Goal: Transaction & Acquisition: Purchase product/service

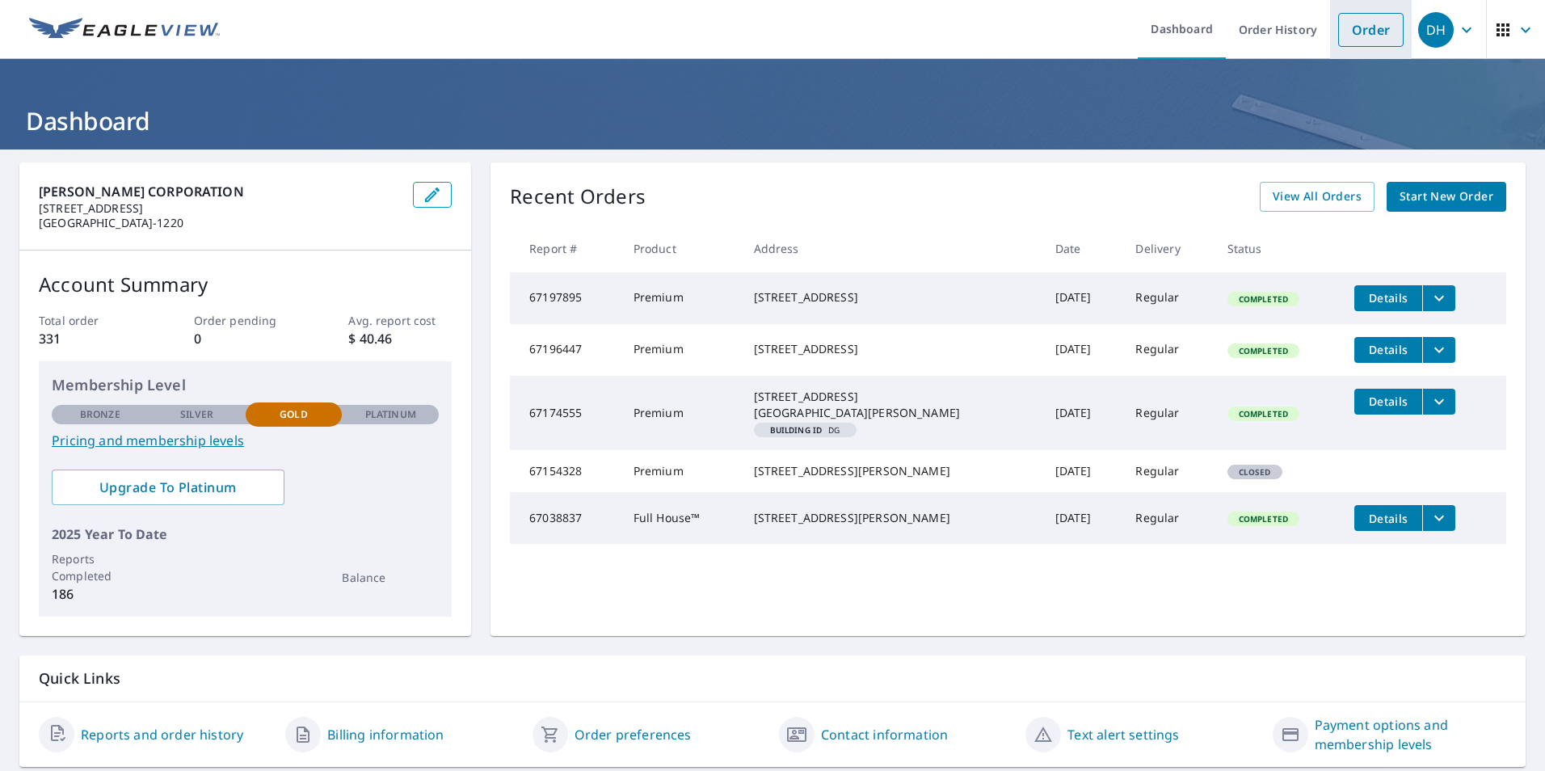
click at [1364, 31] on link "Order" at bounding box center [1370, 30] width 65 height 34
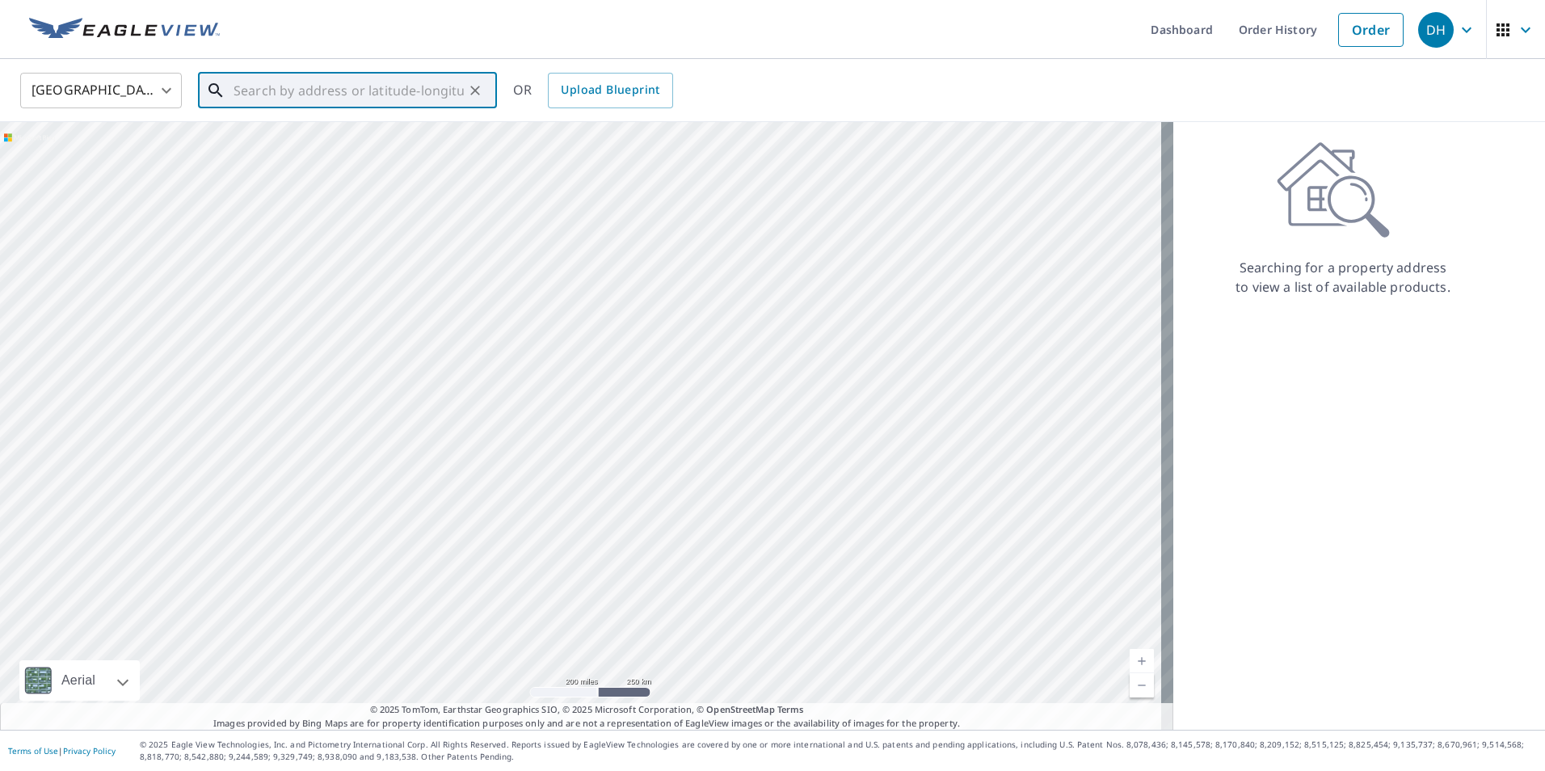
click at [368, 100] on input "text" at bounding box center [348, 90] width 230 height 45
click at [342, 145] on span "[STREET_ADDRESS]" at bounding box center [357, 137] width 254 height 19
type input "[STREET_ADDRESS][PERSON_NAME]"
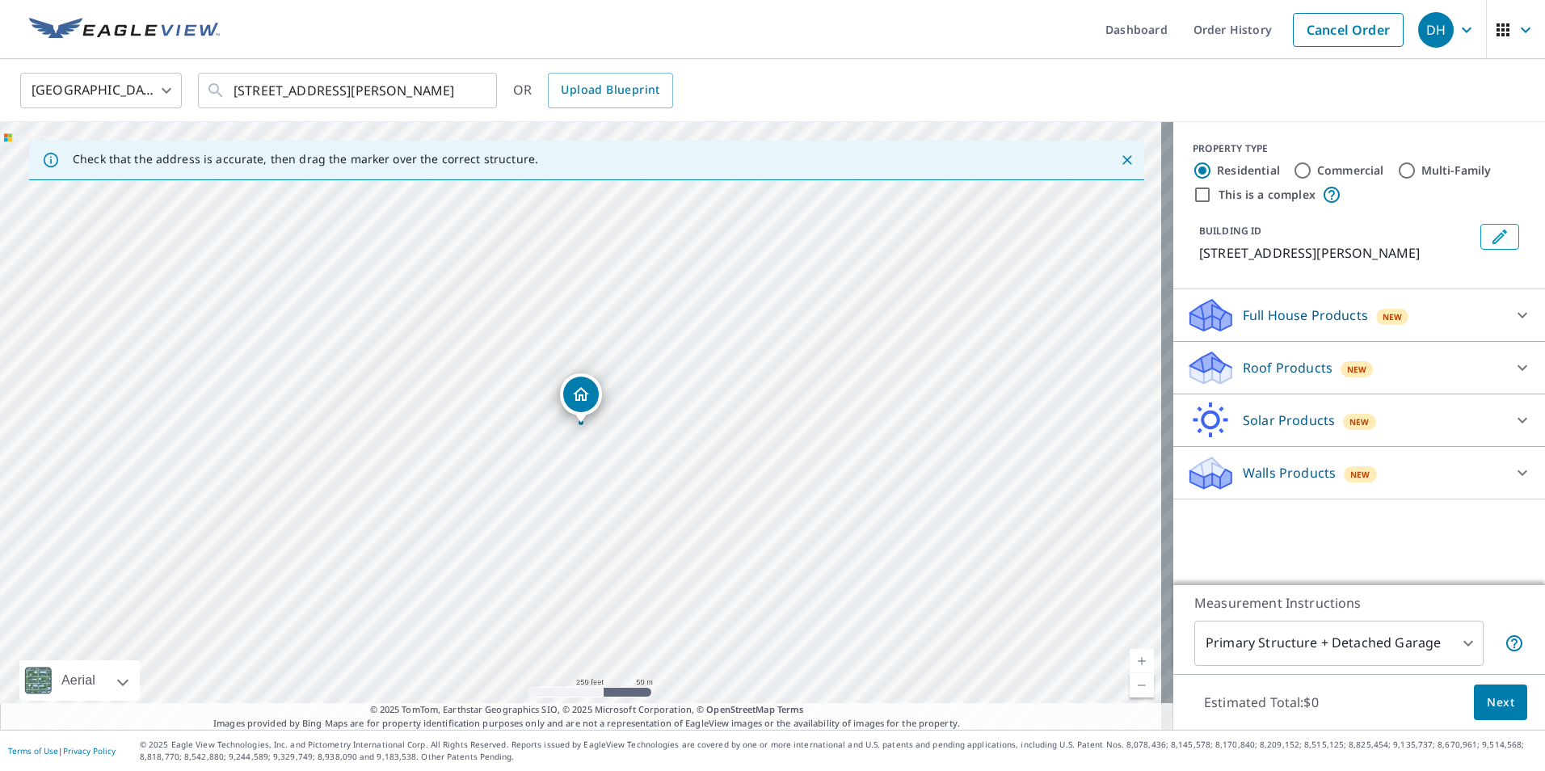
click at [1486, 699] on span "Next" at bounding box center [1499, 702] width 27 height 20
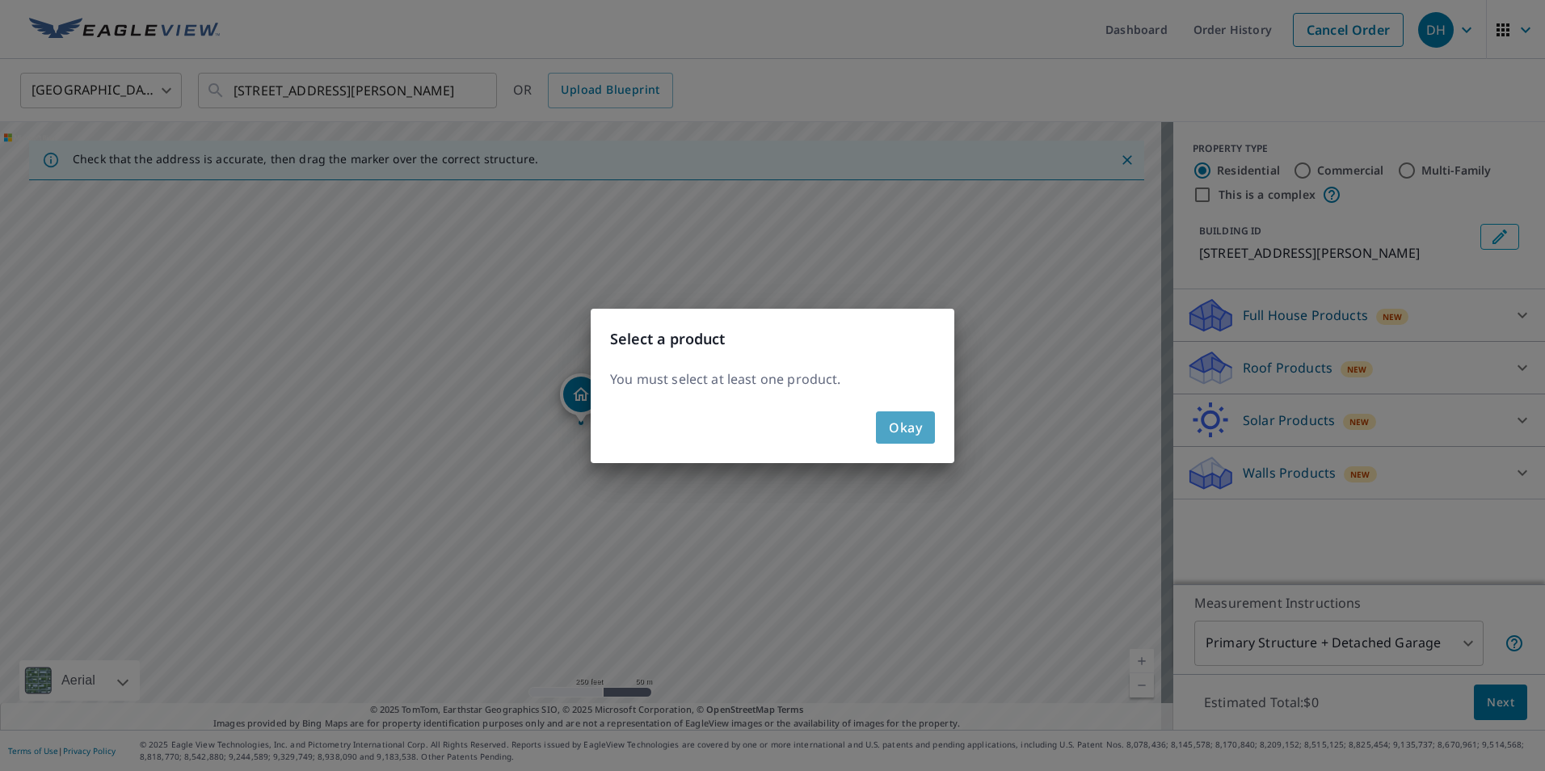
click at [910, 422] on span "Okay" at bounding box center [905, 427] width 33 height 23
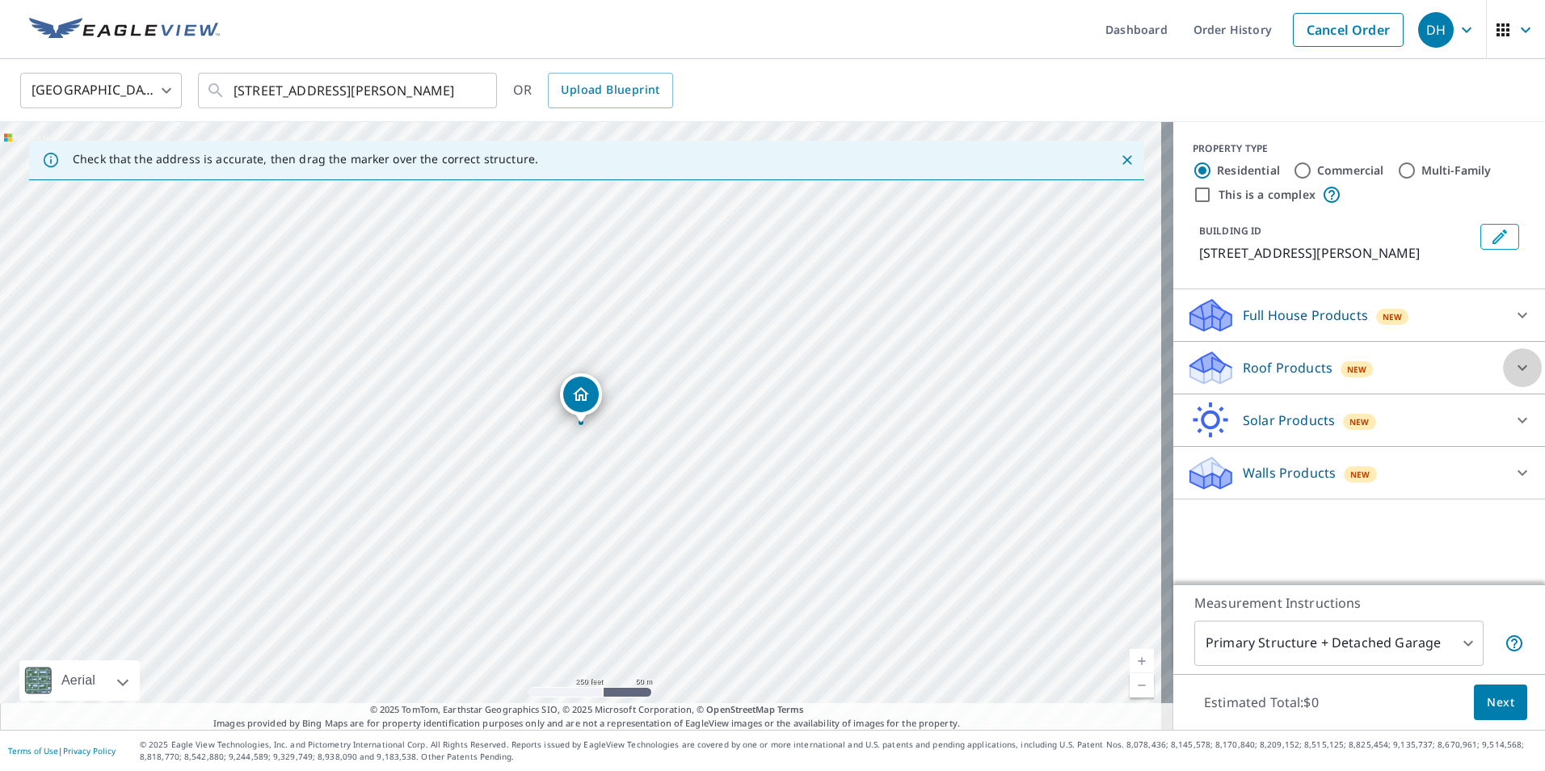
click at [1517, 368] on icon at bounding box center [1522, 368] width 10 height 6
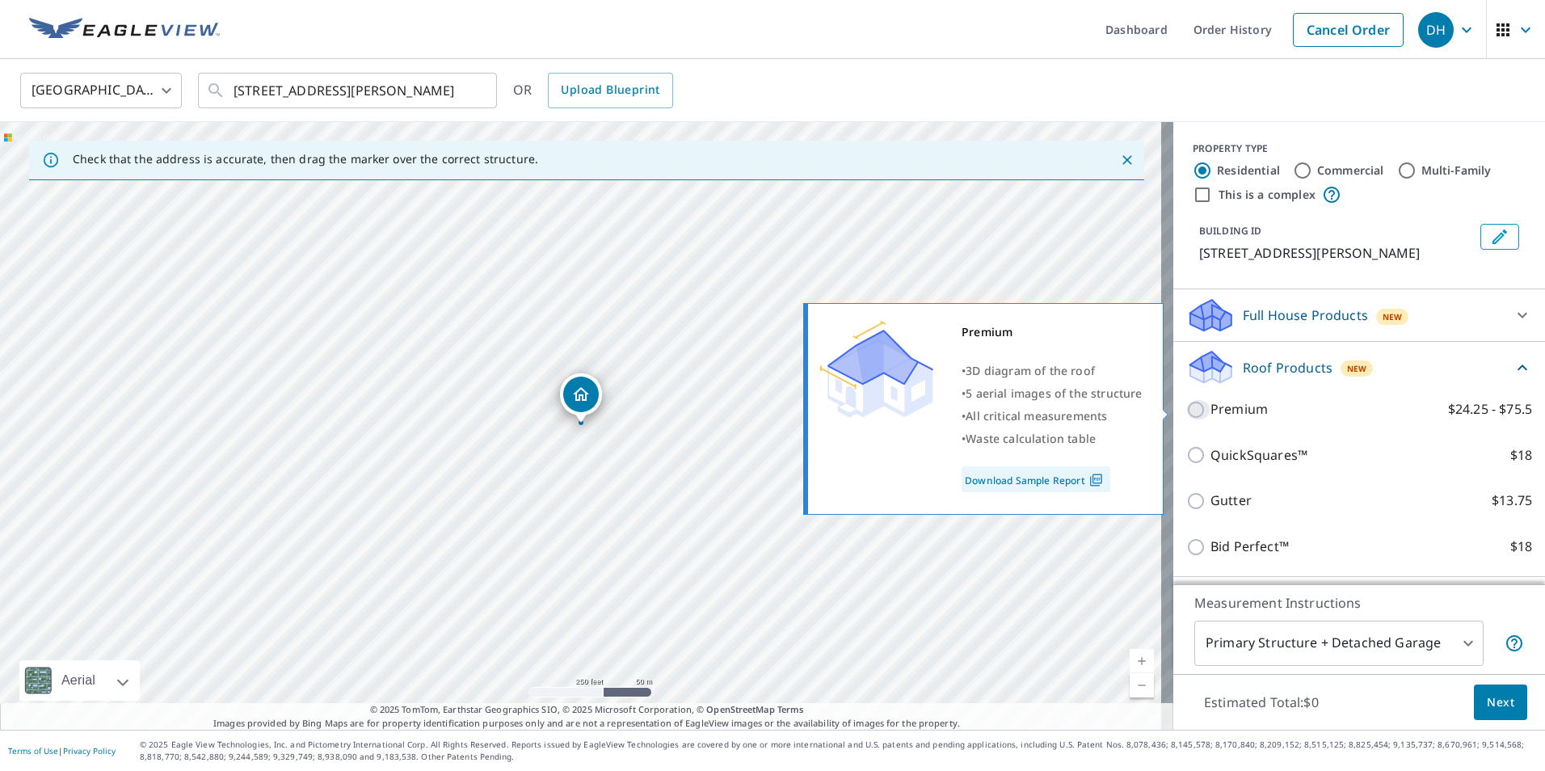
click at [1186, 413] on input "Premium $24.25 - $75.5" at bounding box center [1198, 409] width 24 height 19
checkbox input "true"
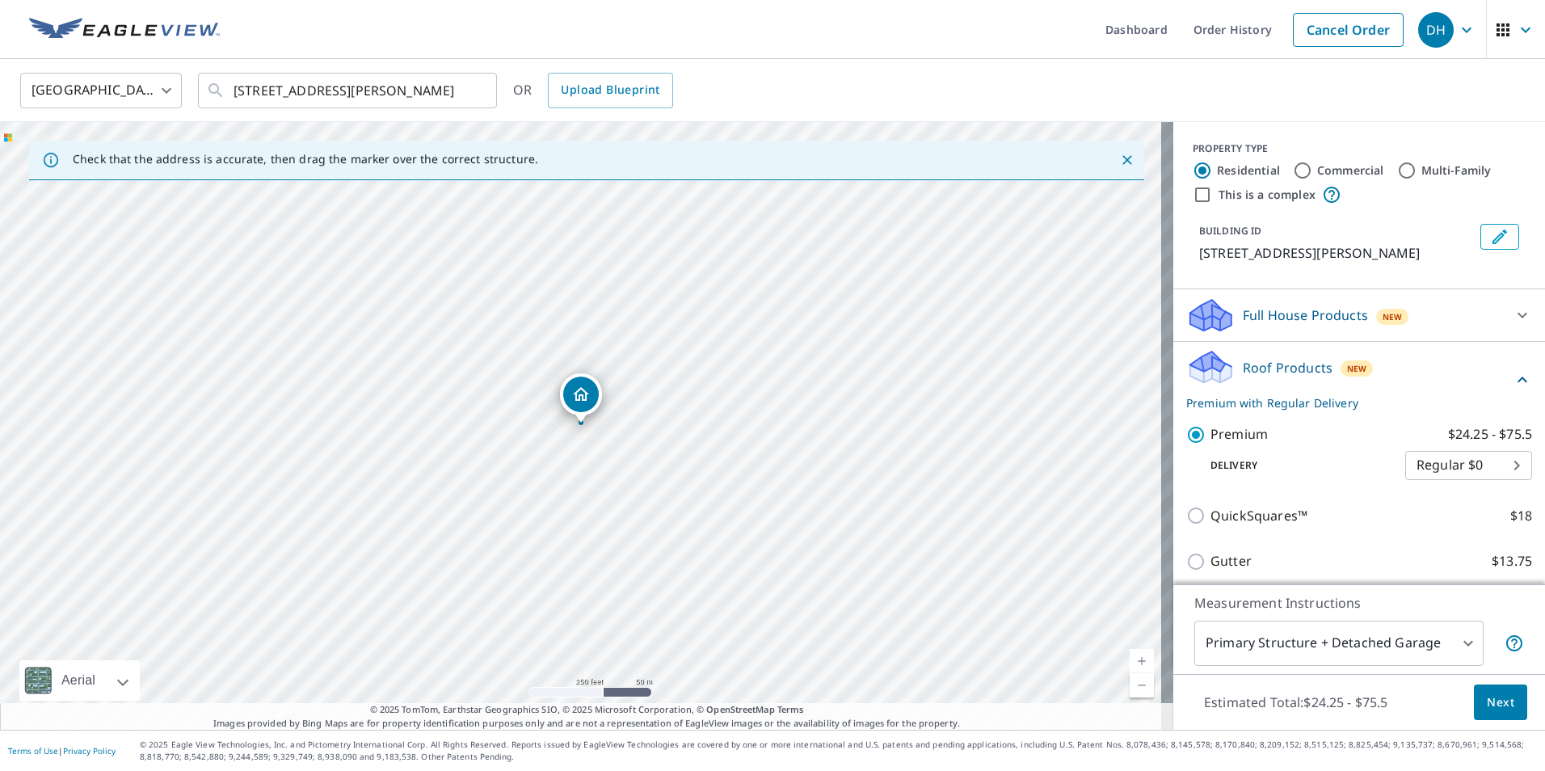
click at [1473, 698] on button "Next" at bounding box center [1499, 702] width 53 height 36
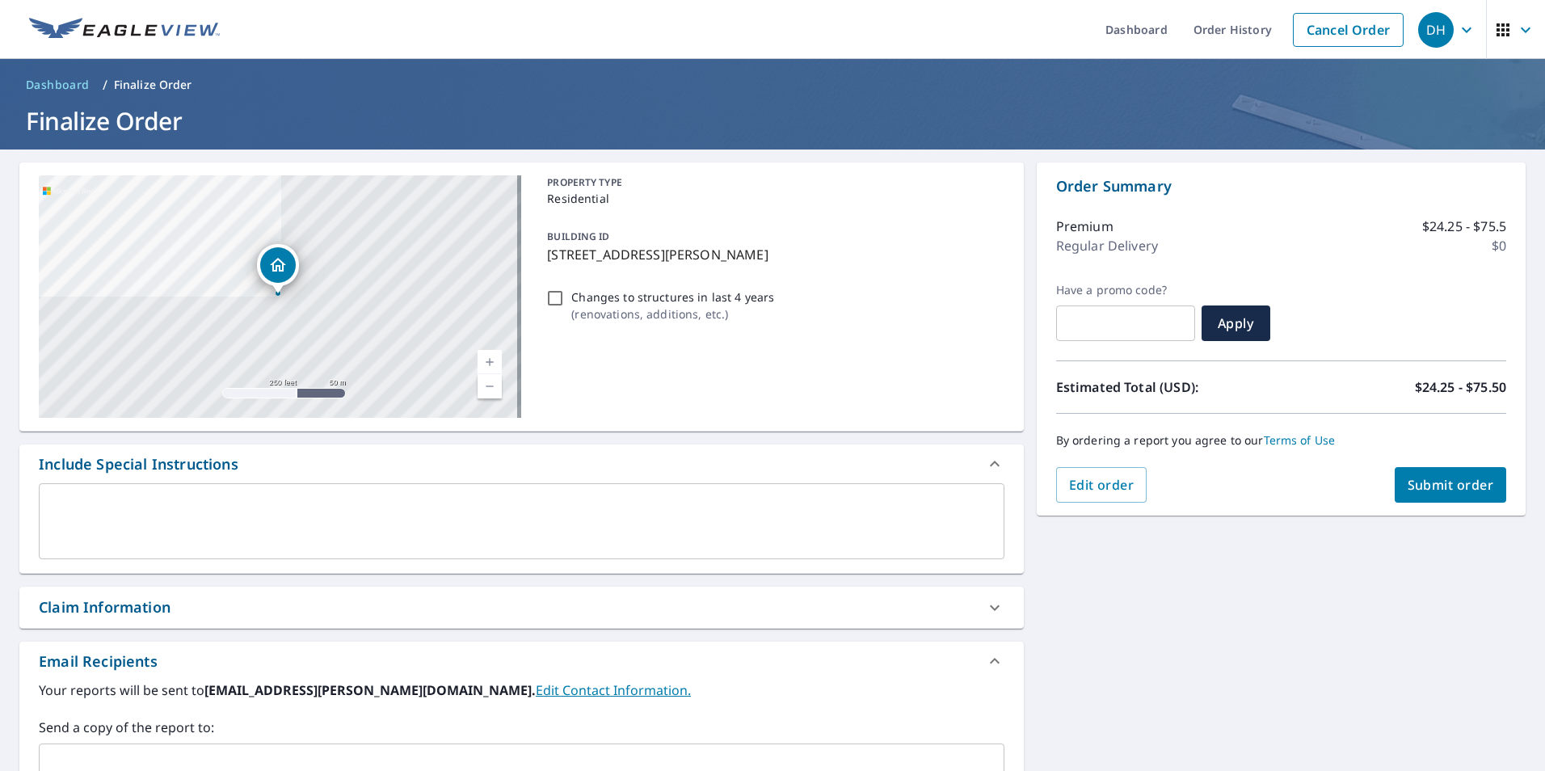
click at [134, 502] on textarea at bounding box center [521, 521] width 943 height 46
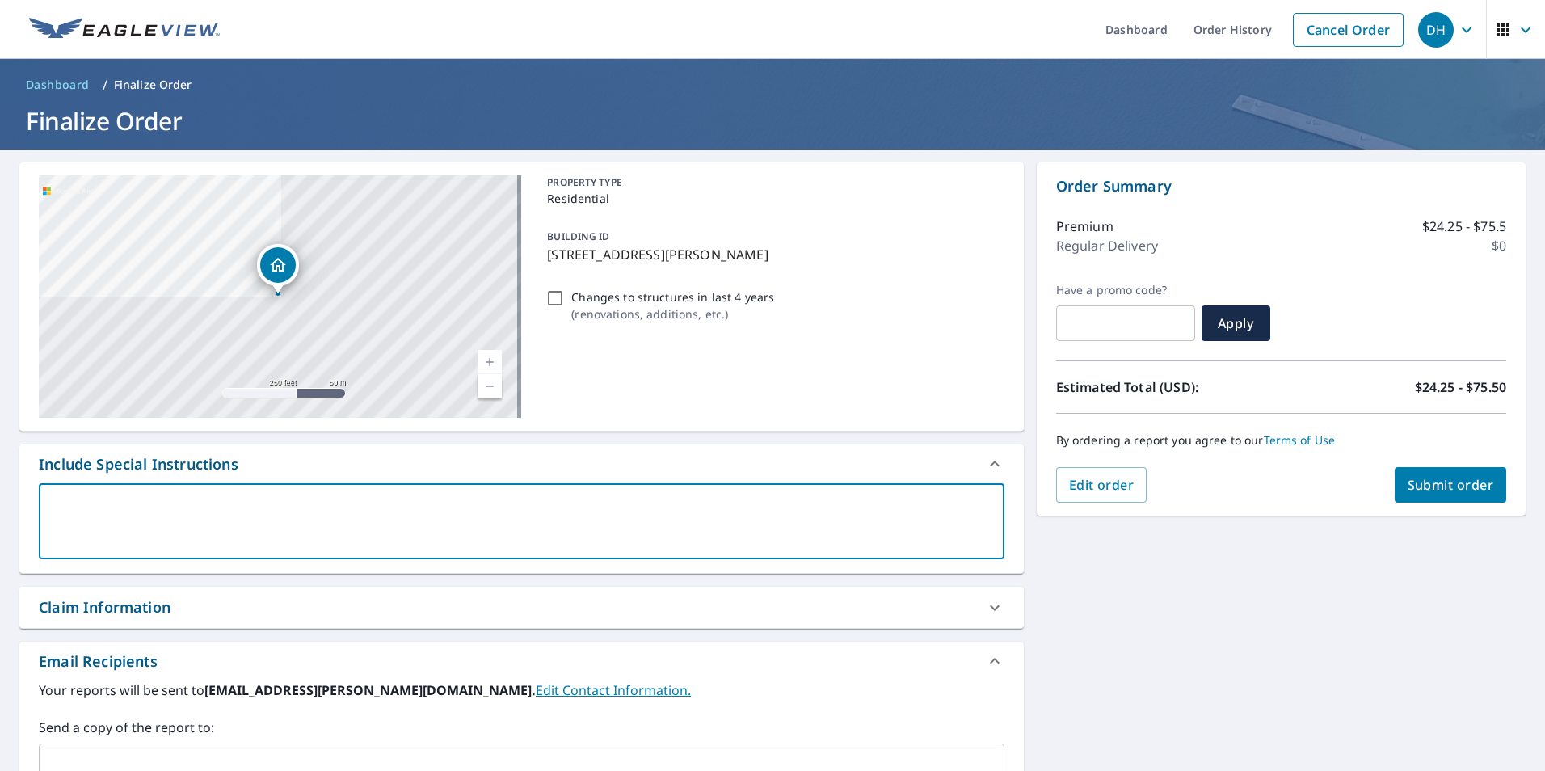
type textarea "a"
type textarea "x"
checkbox input "true"
type textarea "A"
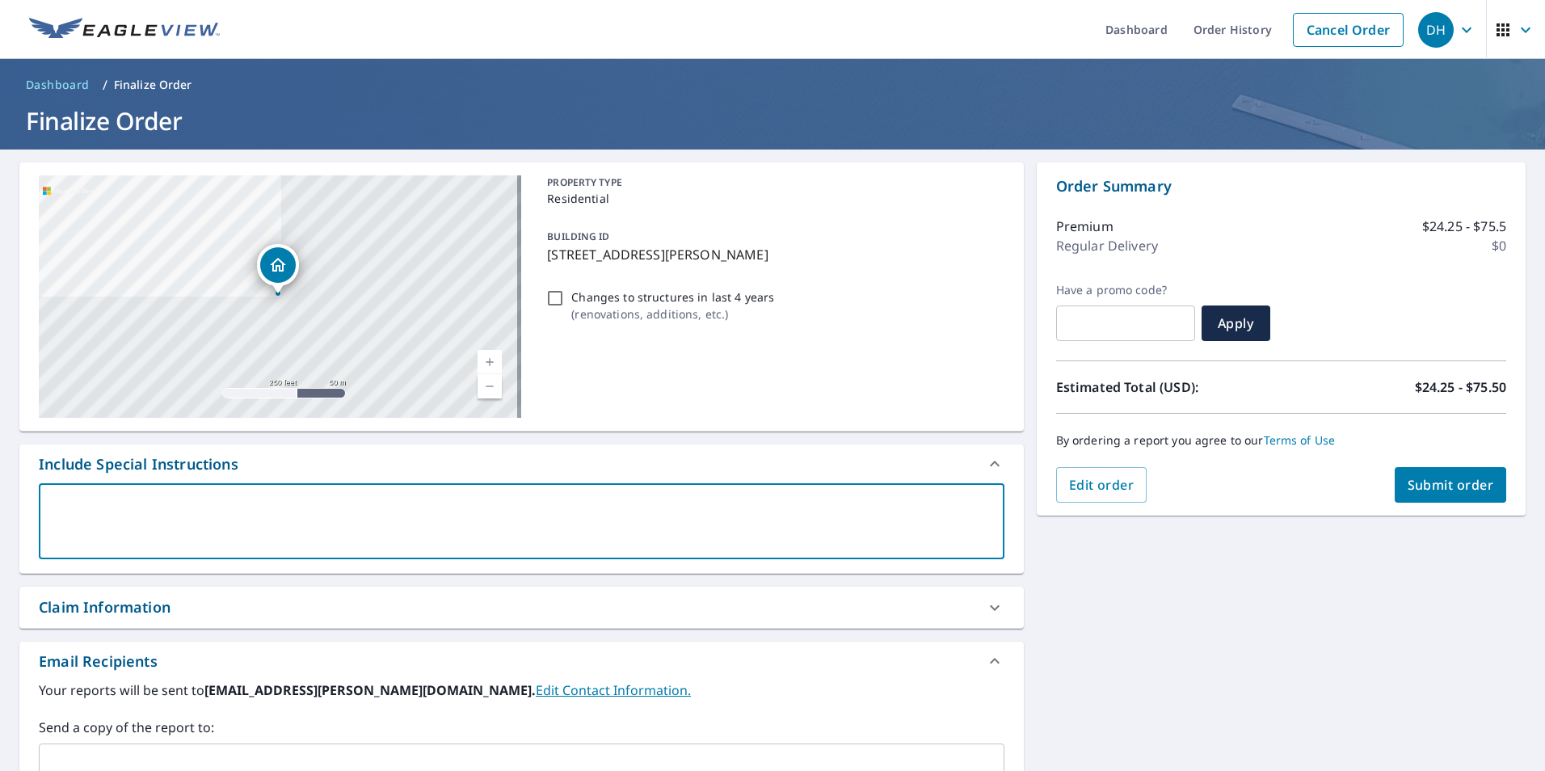
type textarea "x"
checkbox input "true"
type textarea "AM"
type textarea "x"
checkbox input "true"
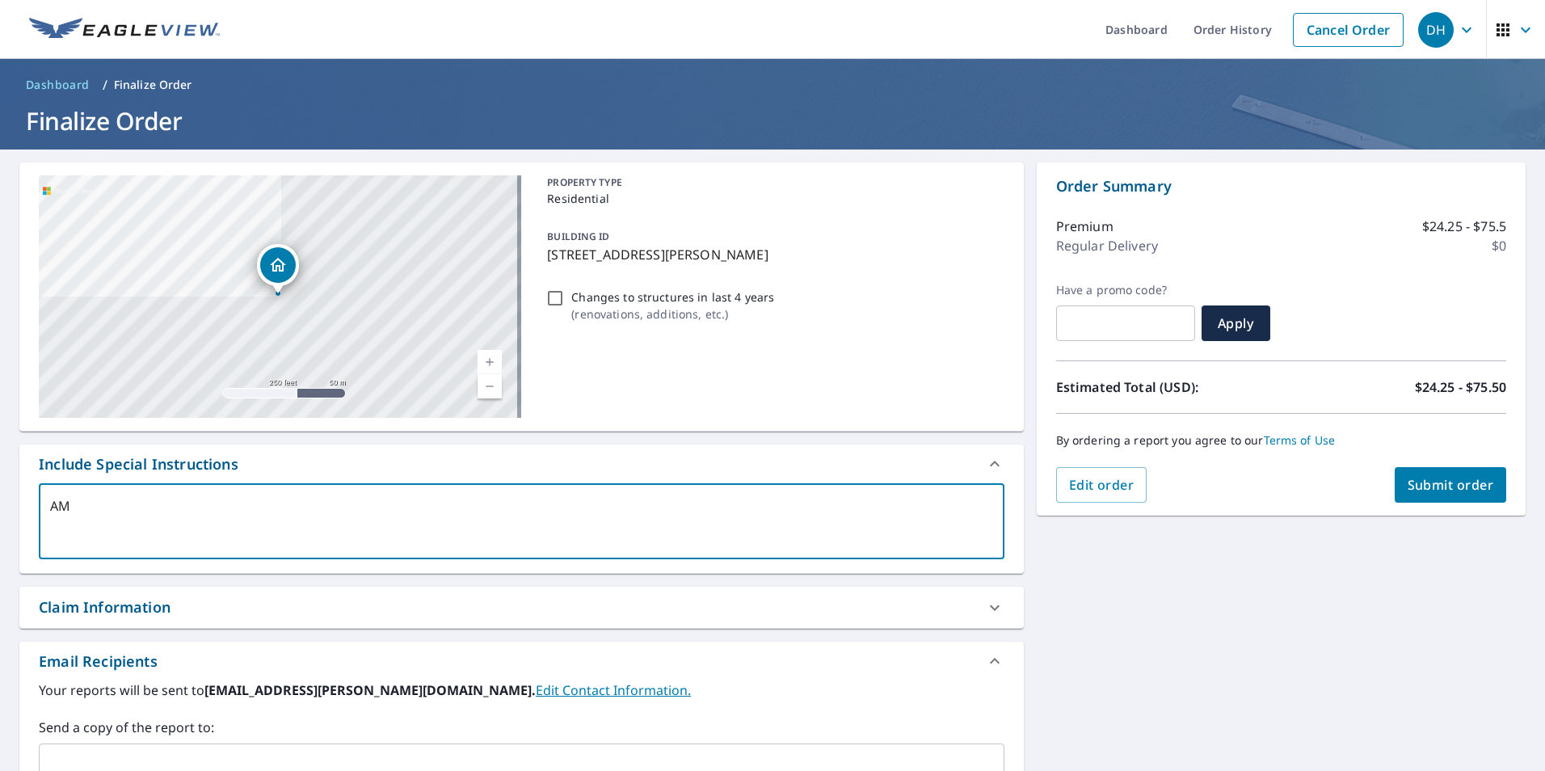
type textarea "AME"
type textarea "x"
checkbox input "true"
type textarea "AMER"
type textarea "x"
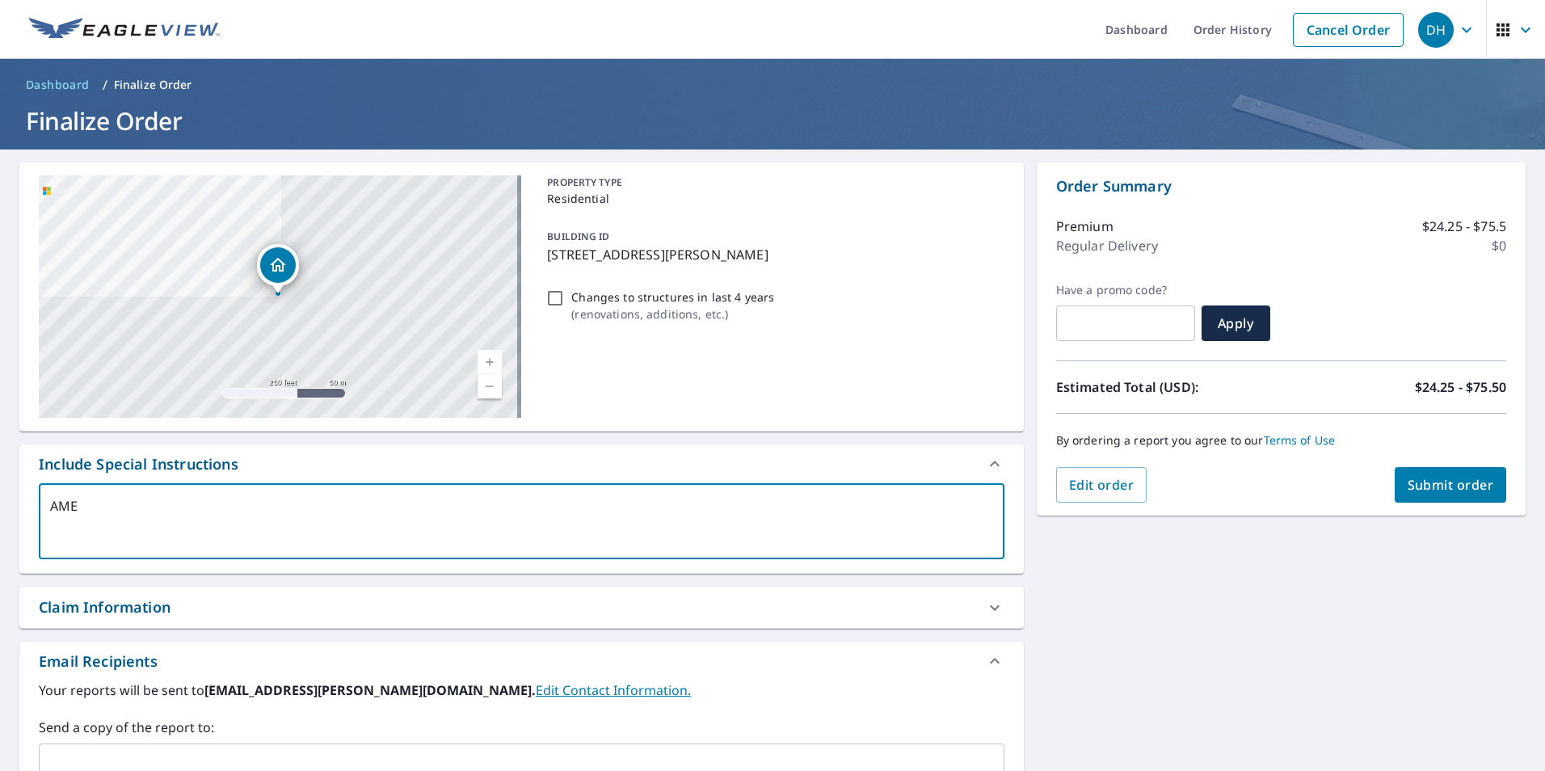
checkbox input "true"
type textarea "AMERI"
type textarea "x"
checkbox input "true"
type textarea "AMERIC"
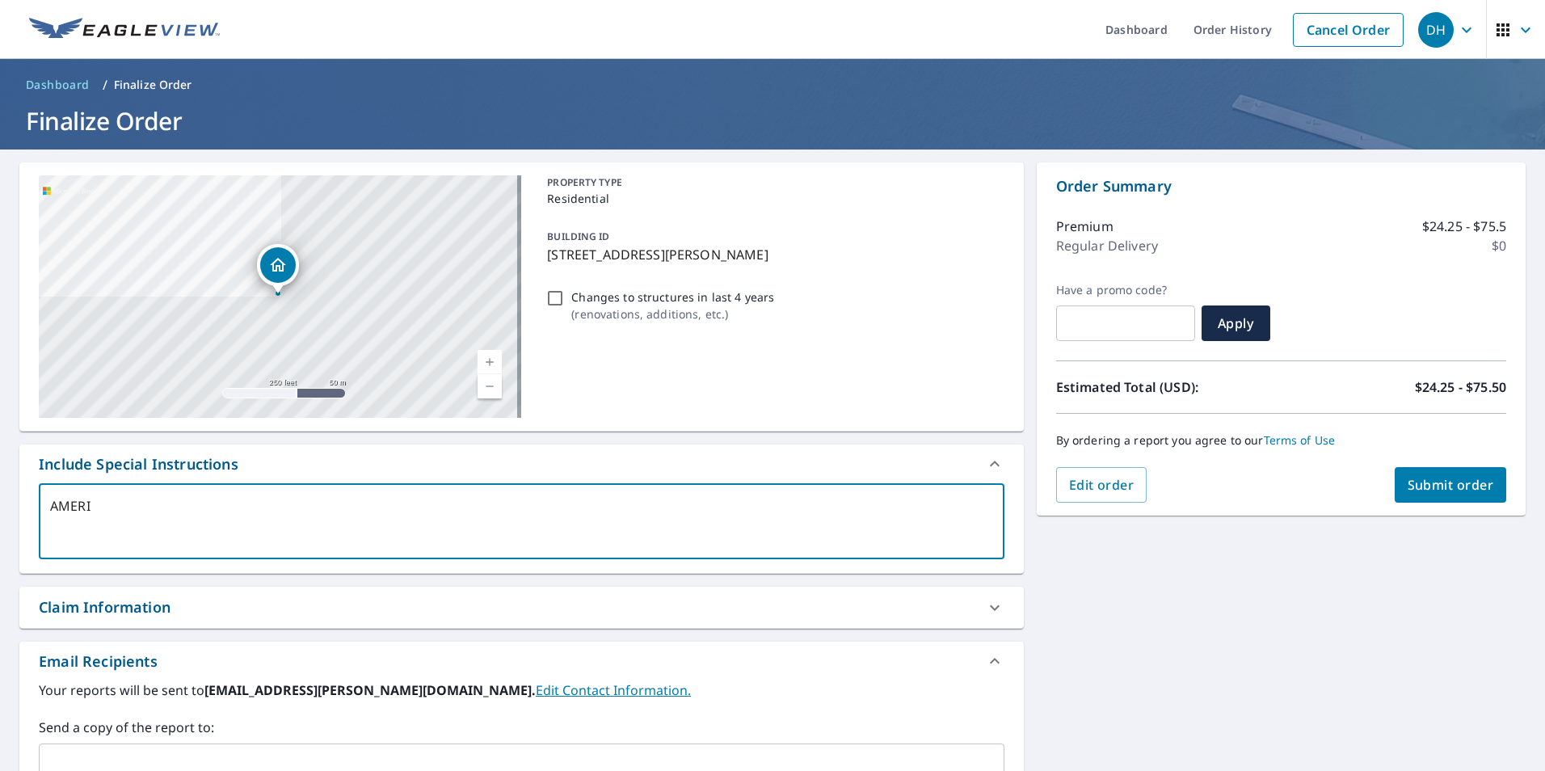
type textarea "x"
checkbox input "true"
type textarea "AMERICA"
type textarea "x"
checkbox input "true"
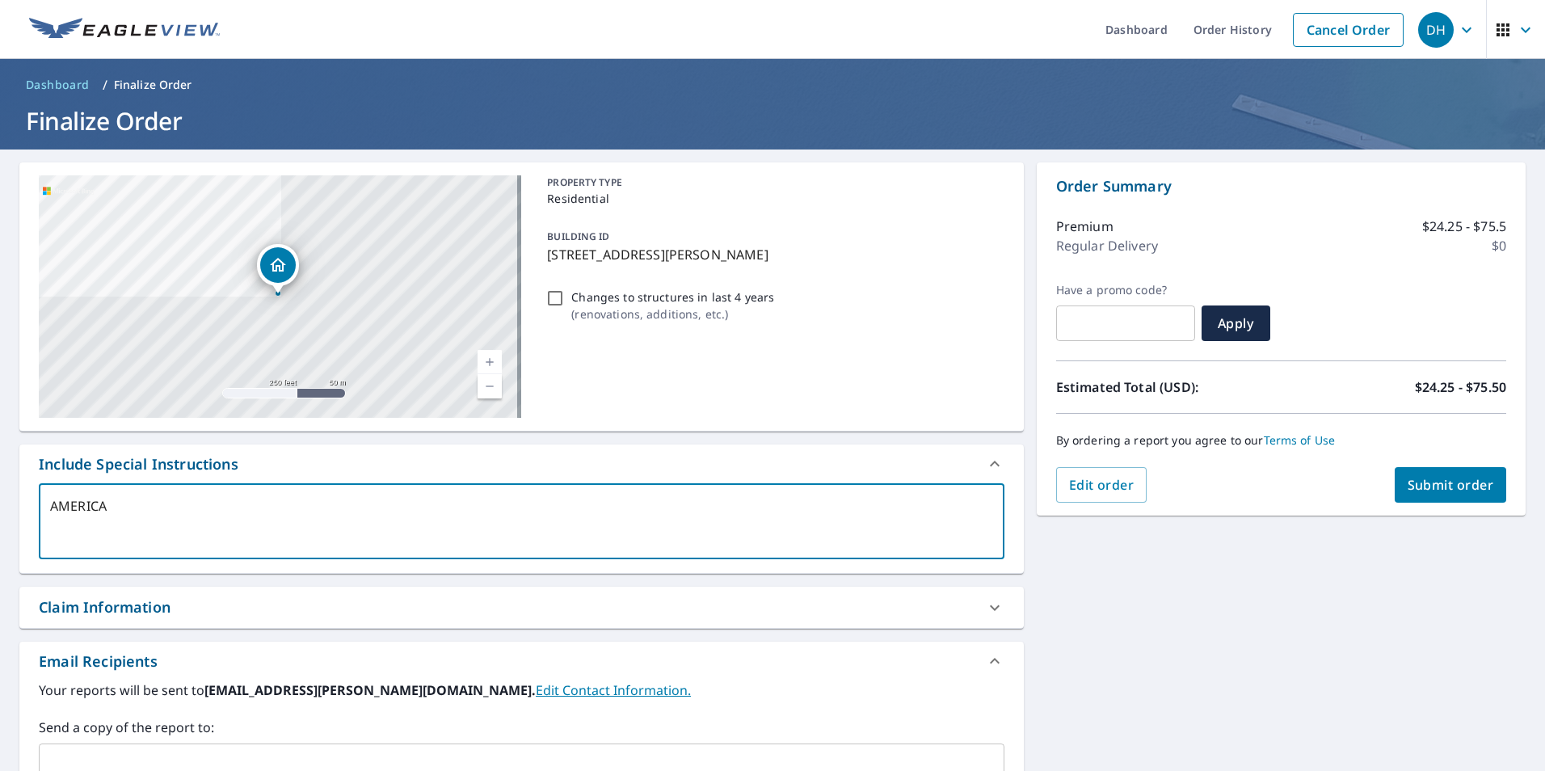
type textarea "AMERICAN"
type textarea "x"
checkbox input "true"
type textarea "AMERICAN"
type textarea "x"
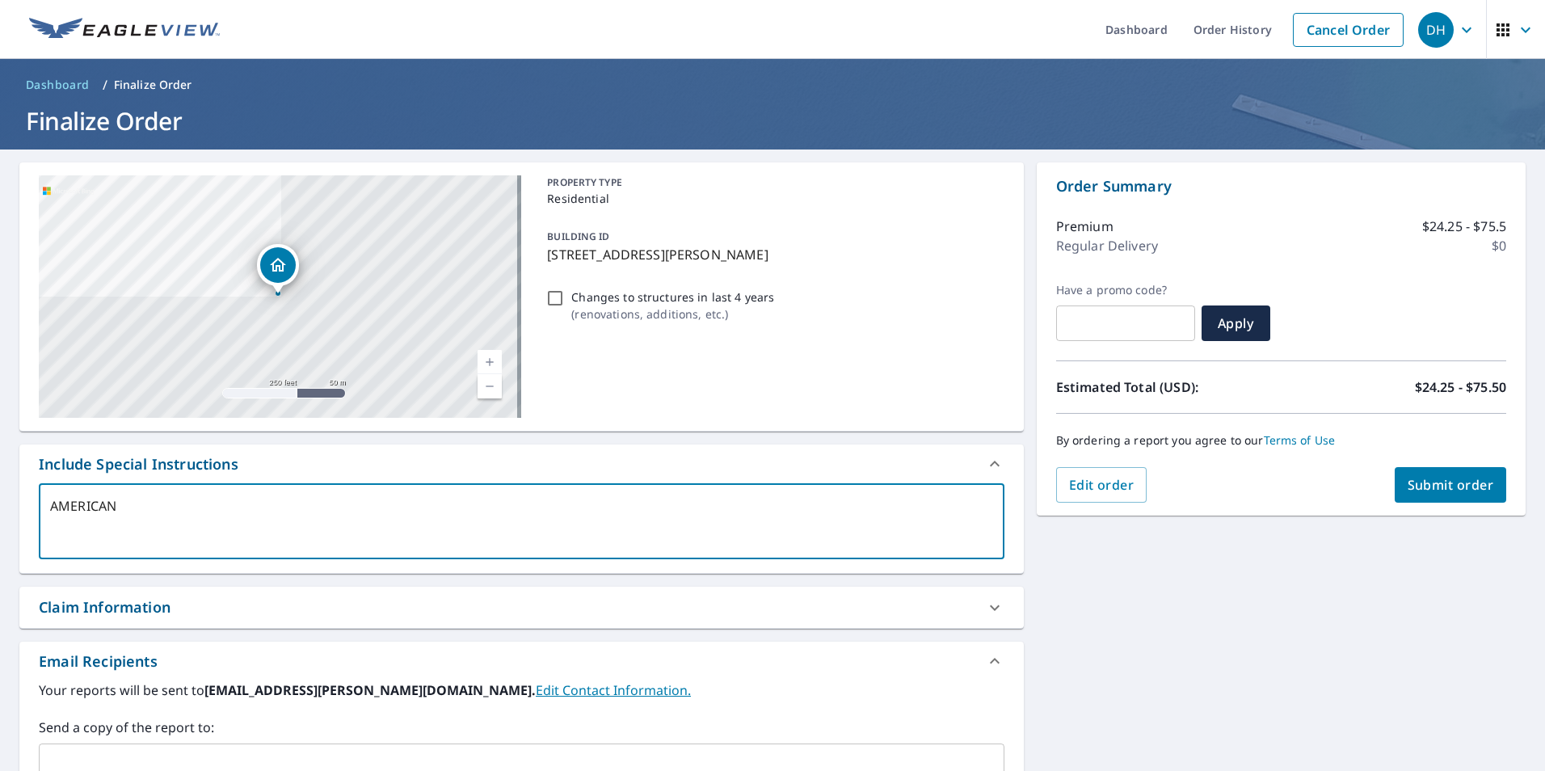
checkbox input "true"
type textarea "AMERICAN F"
type textarea "x"
checkbox input "true"
type textarea "AMERICAN FA"
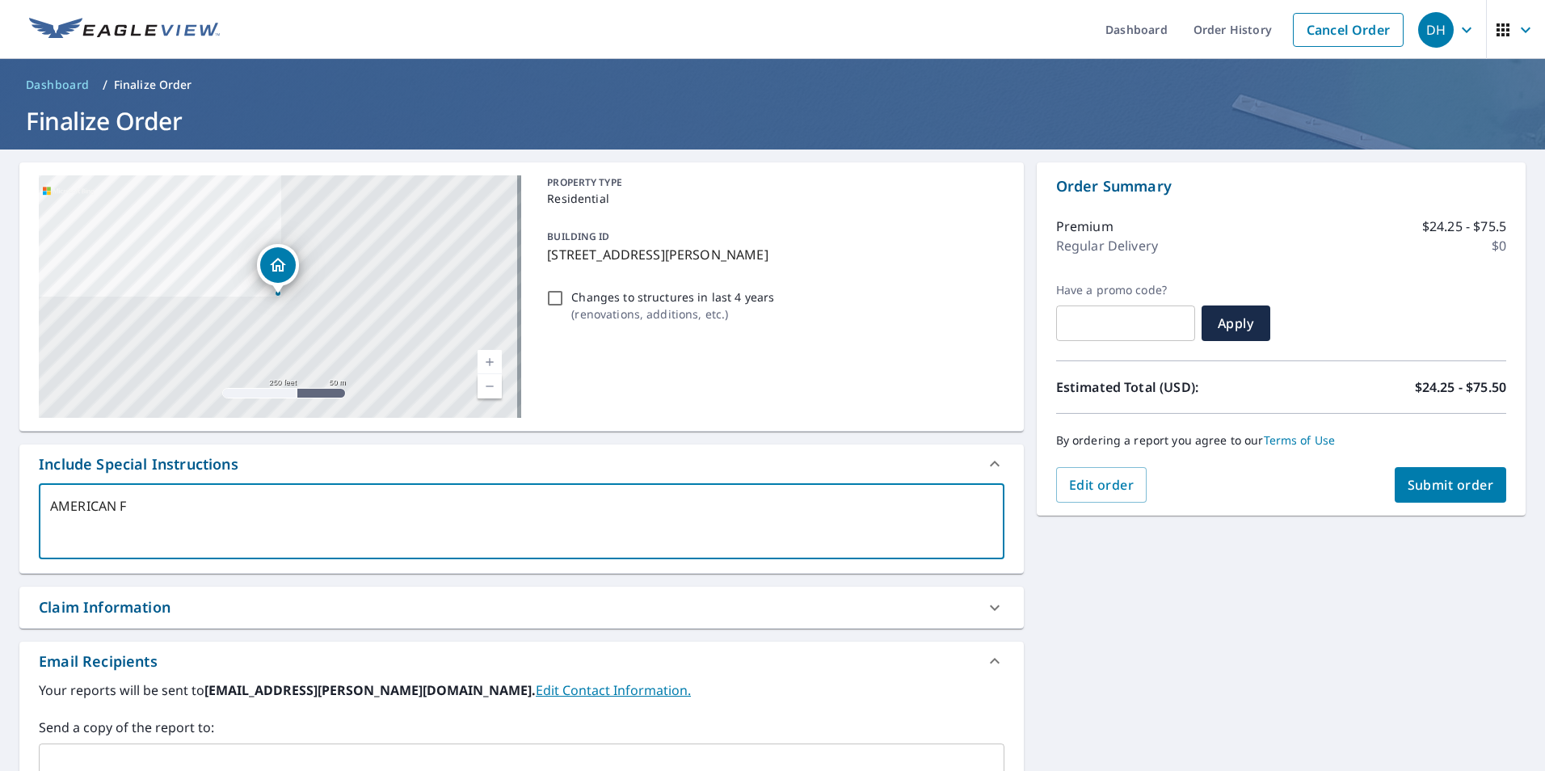
type textarea "x"
checkbox input "true"
type textarea "AMERICAN FAM"
type textarea "x"
checkbox input "true"
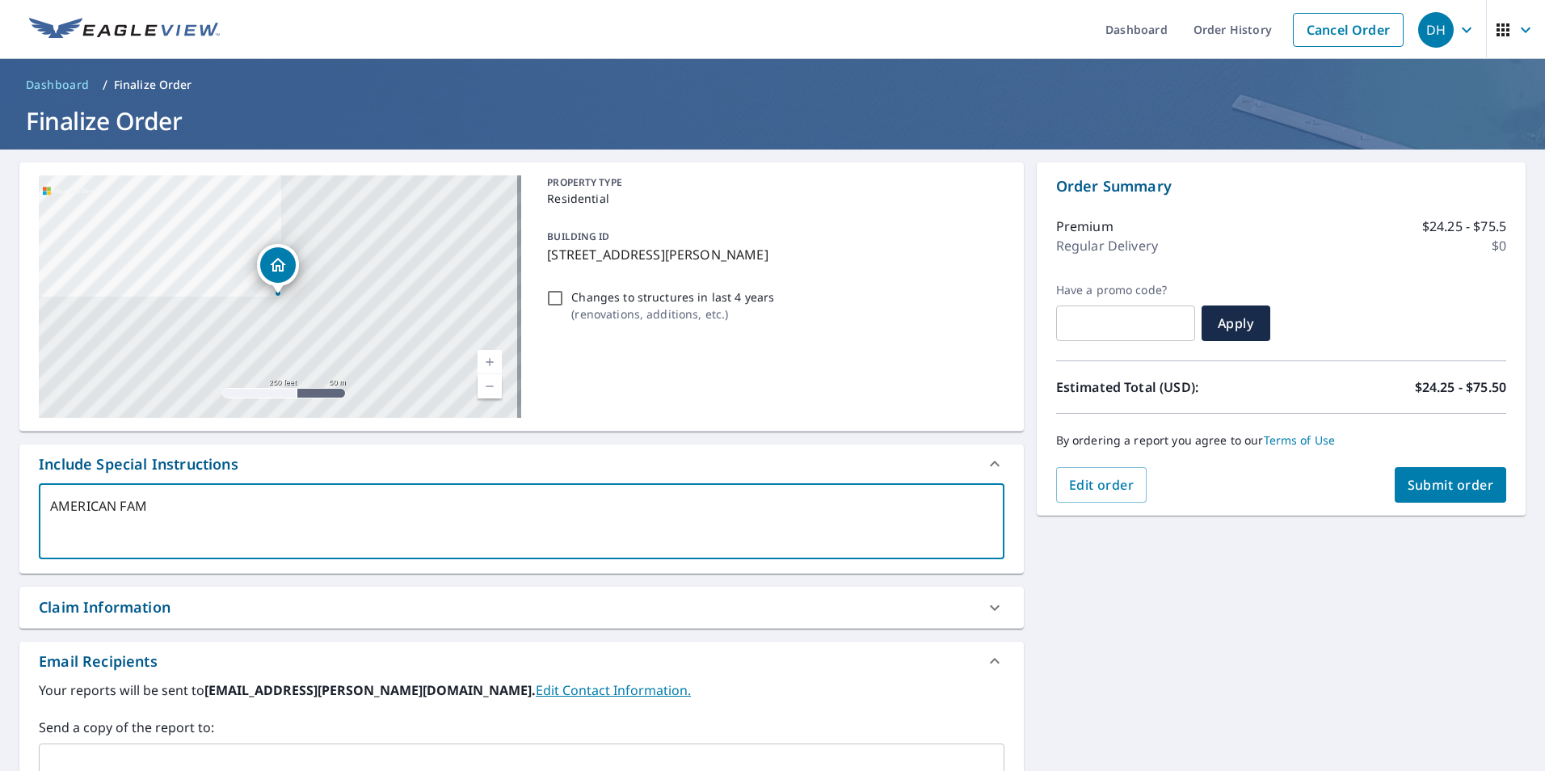
type textarea "AMERICAN FAMI"
type textarea "x"
checkbox input "true"
type textarea "AMERICAN FAMIL"
type textarea "x"
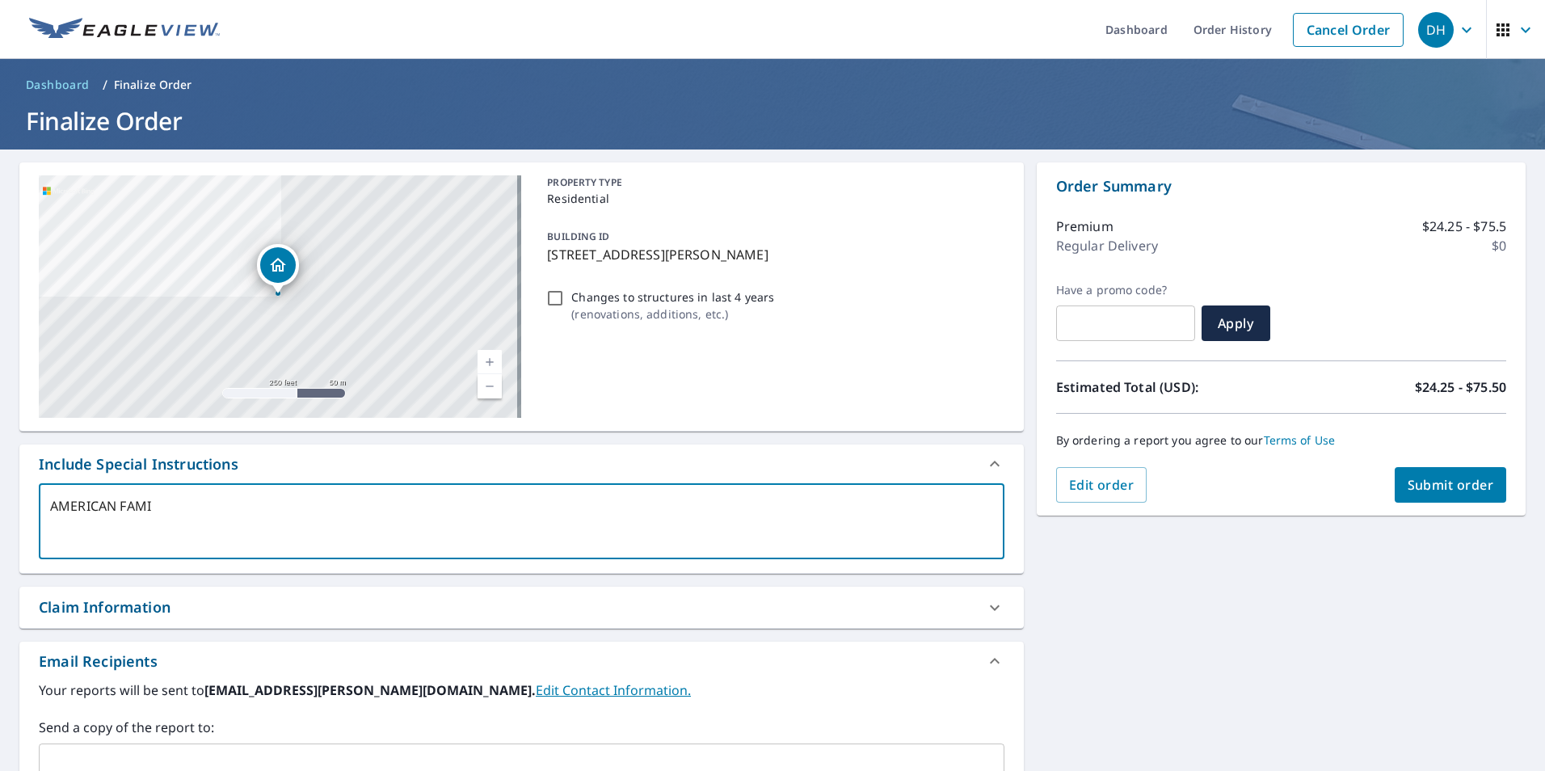
checkbox input "true"
type textarea "AMERICAN FAMILY"
type textarea "x"
checkbox input "true"
type textarea "AMERICAN FAMILY"
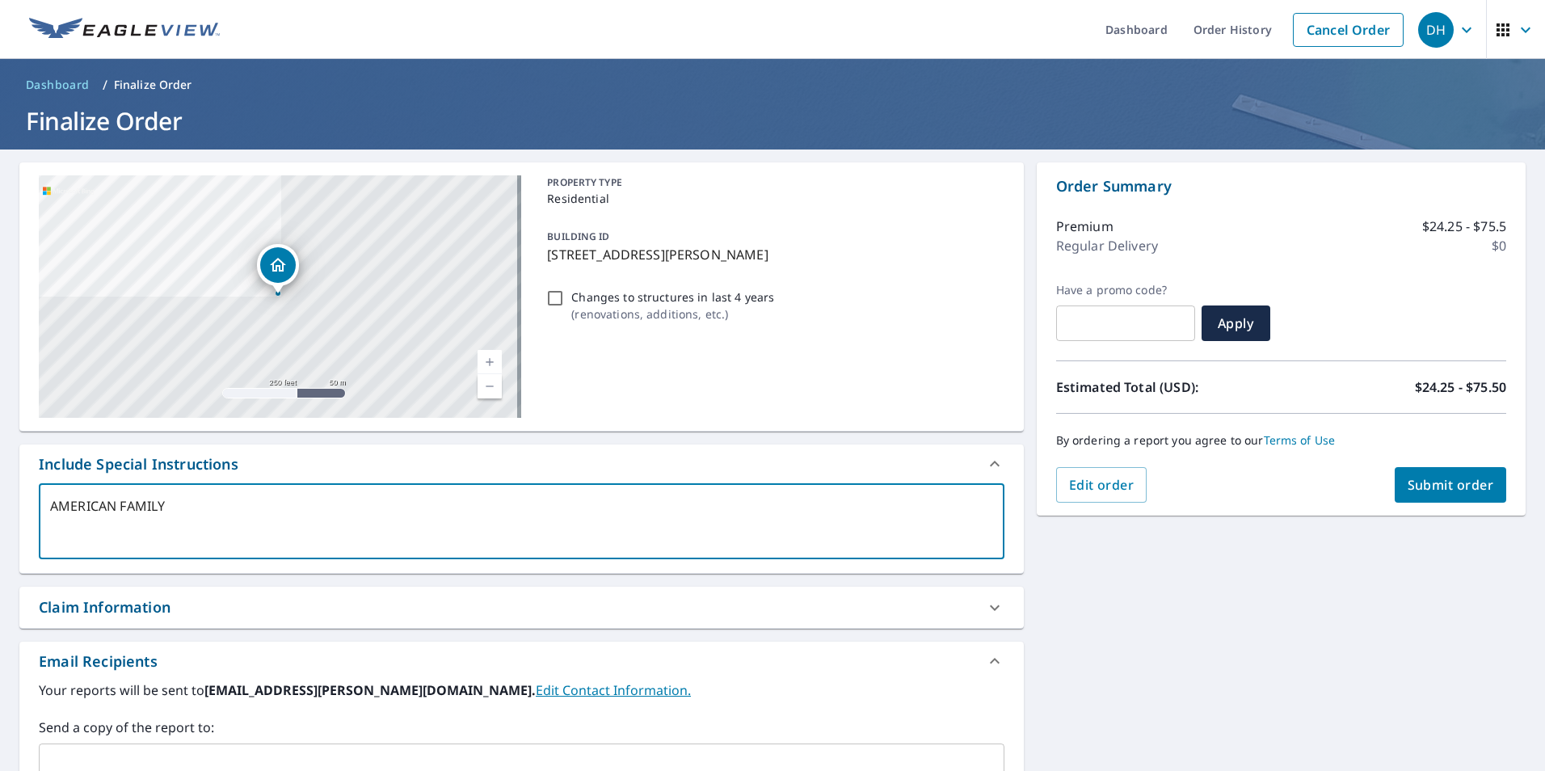
type textarea "x"
checkbox input "true"
type textarea "AMERICAN FAMILY C"
type textarea "x"
checkbox input "true"
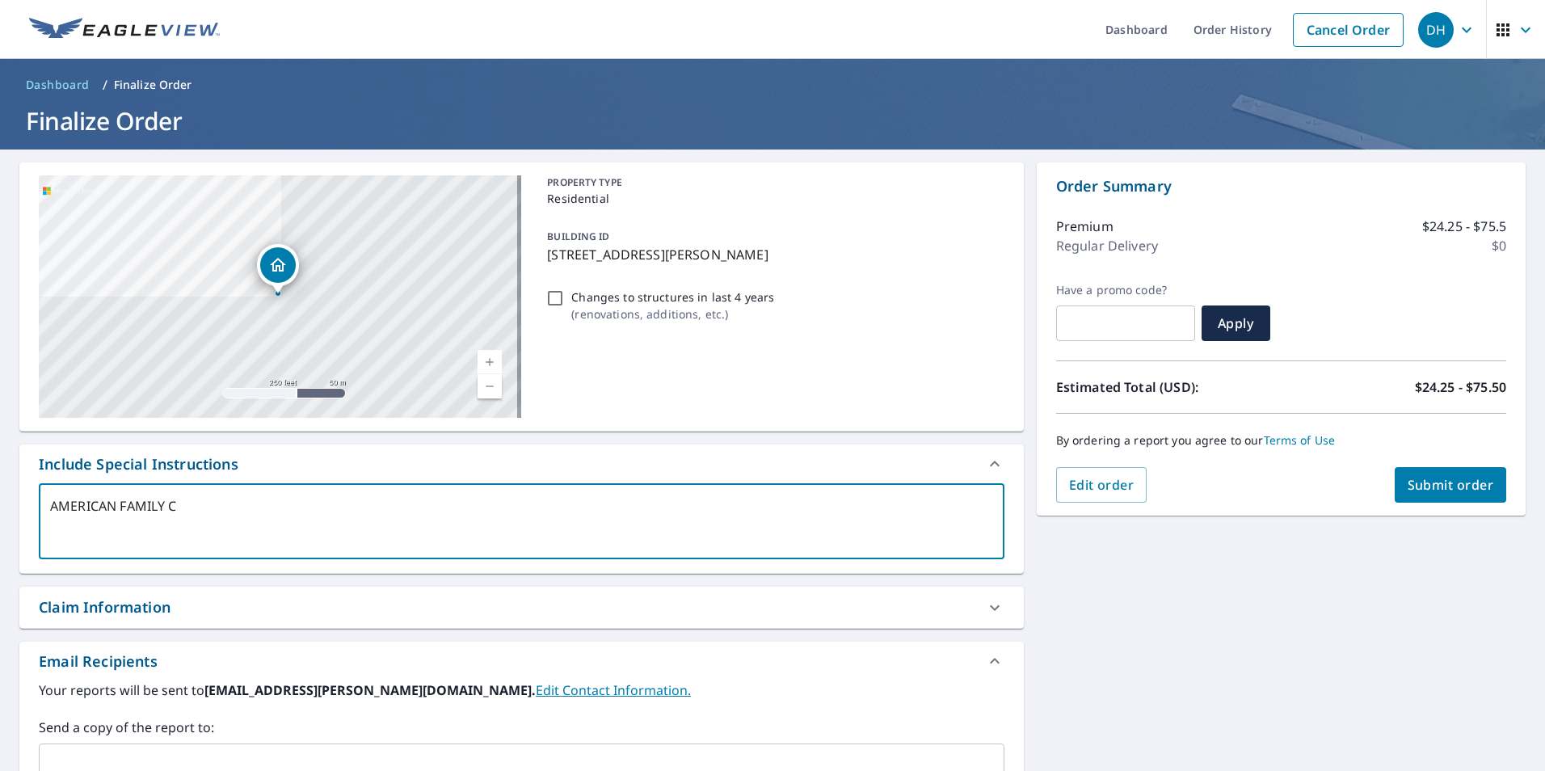
type textarea "AMERICAN FAMILY CL"
type textarea "x"
checkbox input "true"
type textarea "AMERICAN FAMILY CLA"
type textarea "x"
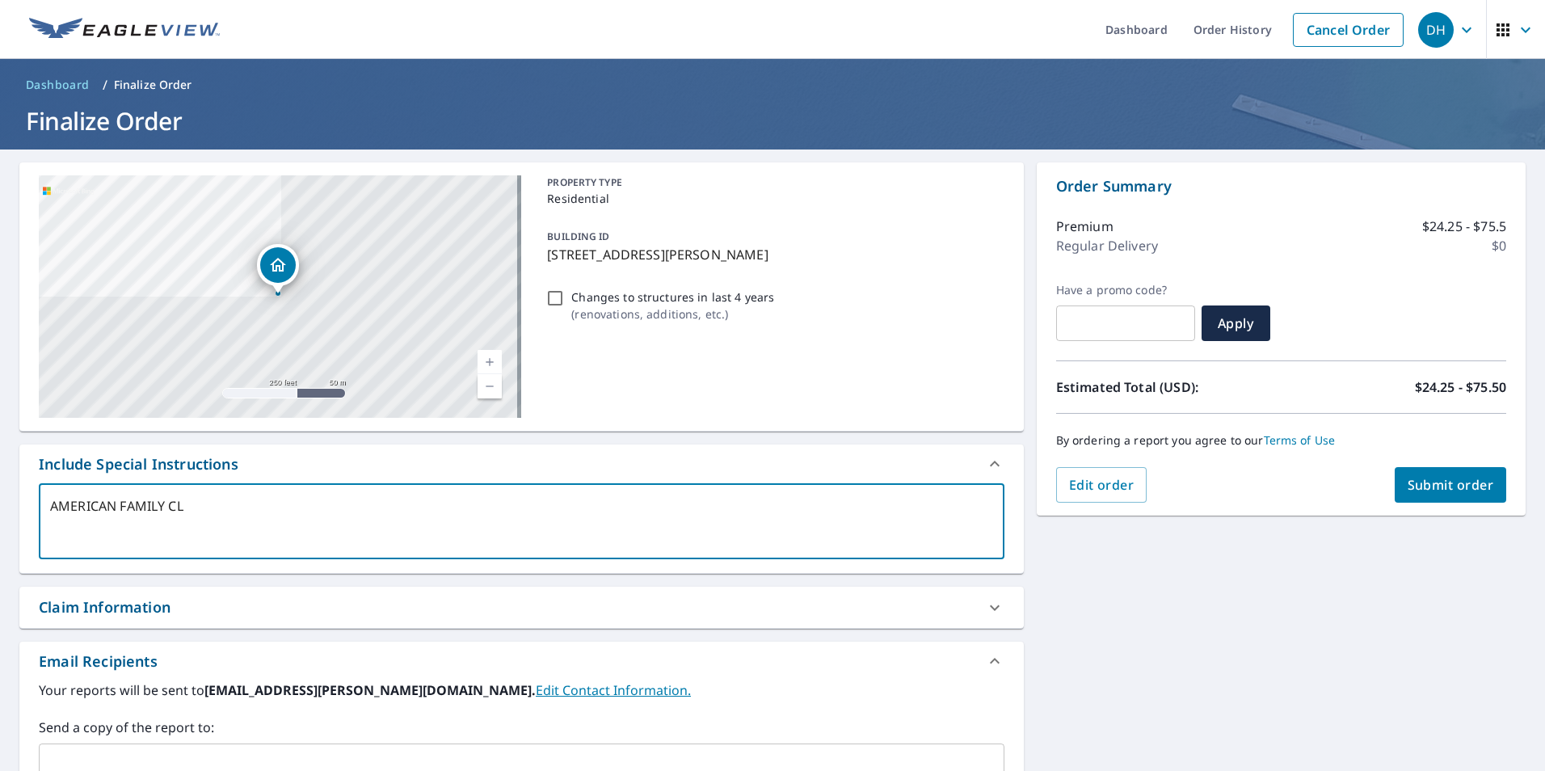
checkbox input "true"
type textarea "AMERICAN FAMILY CLAI"
type textarea "x"
checkbox input "true"
type textarea "AMERICAN FAMILY CLAIM"
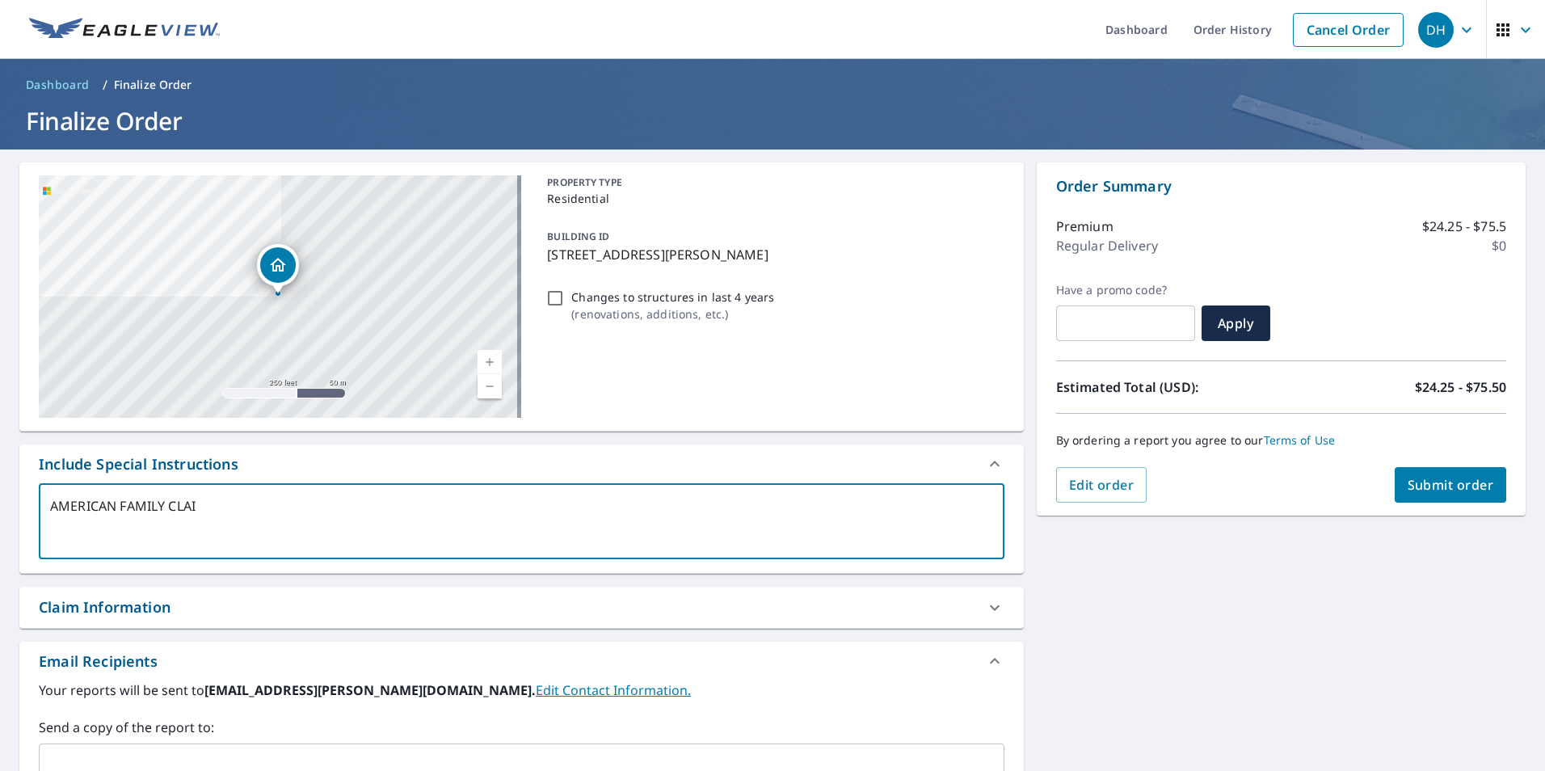
type textarea "x"
checkbox input "true"
type textarea "AMERICAN FAMILY CLAIM"
type textarea "x"
checkbox input "true"
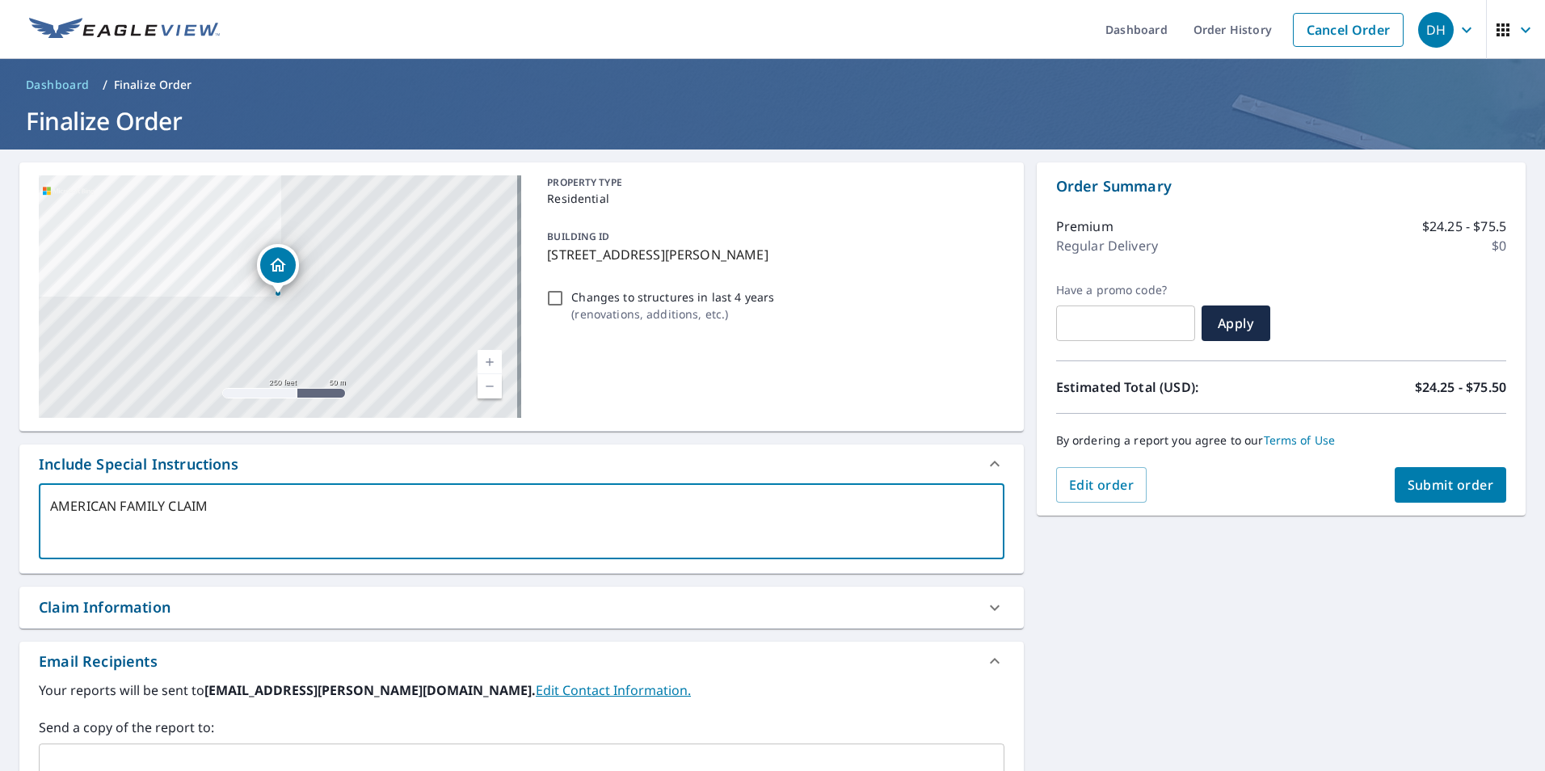
type textarea "AMERICAN FAMILY CLAIM #"
type textarea "x"
checkbox input "true"
type textarea "AMERICAN FAMILY CLAIM #0"
type textarea "x"
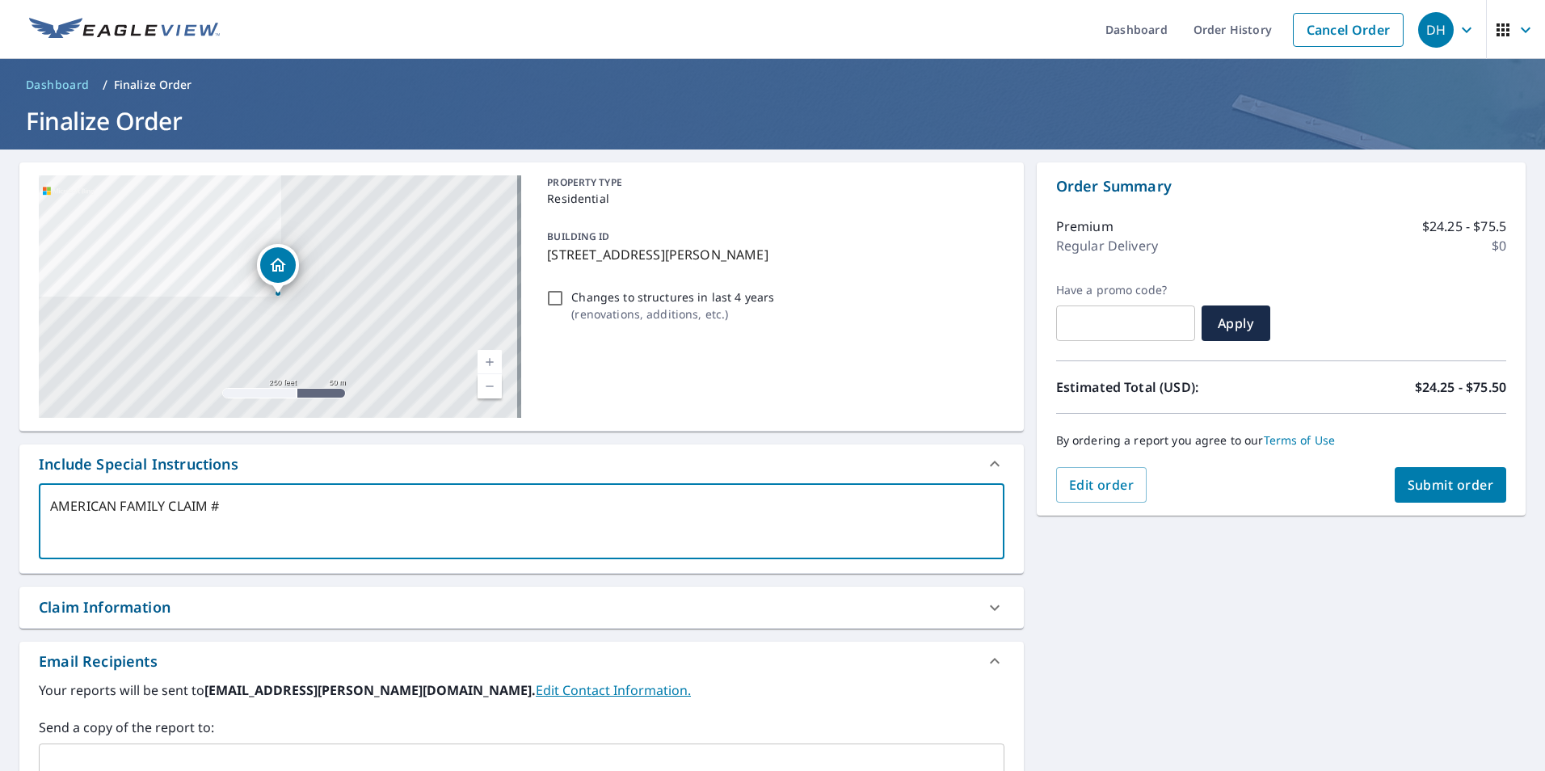
checkbox input "true"
type textarea "AMERICAN FAMILY CLAIM #01"
type textarea "x"
checkbox input "true"
type textarea "AMERICAN FAMILY CLAIM #010"
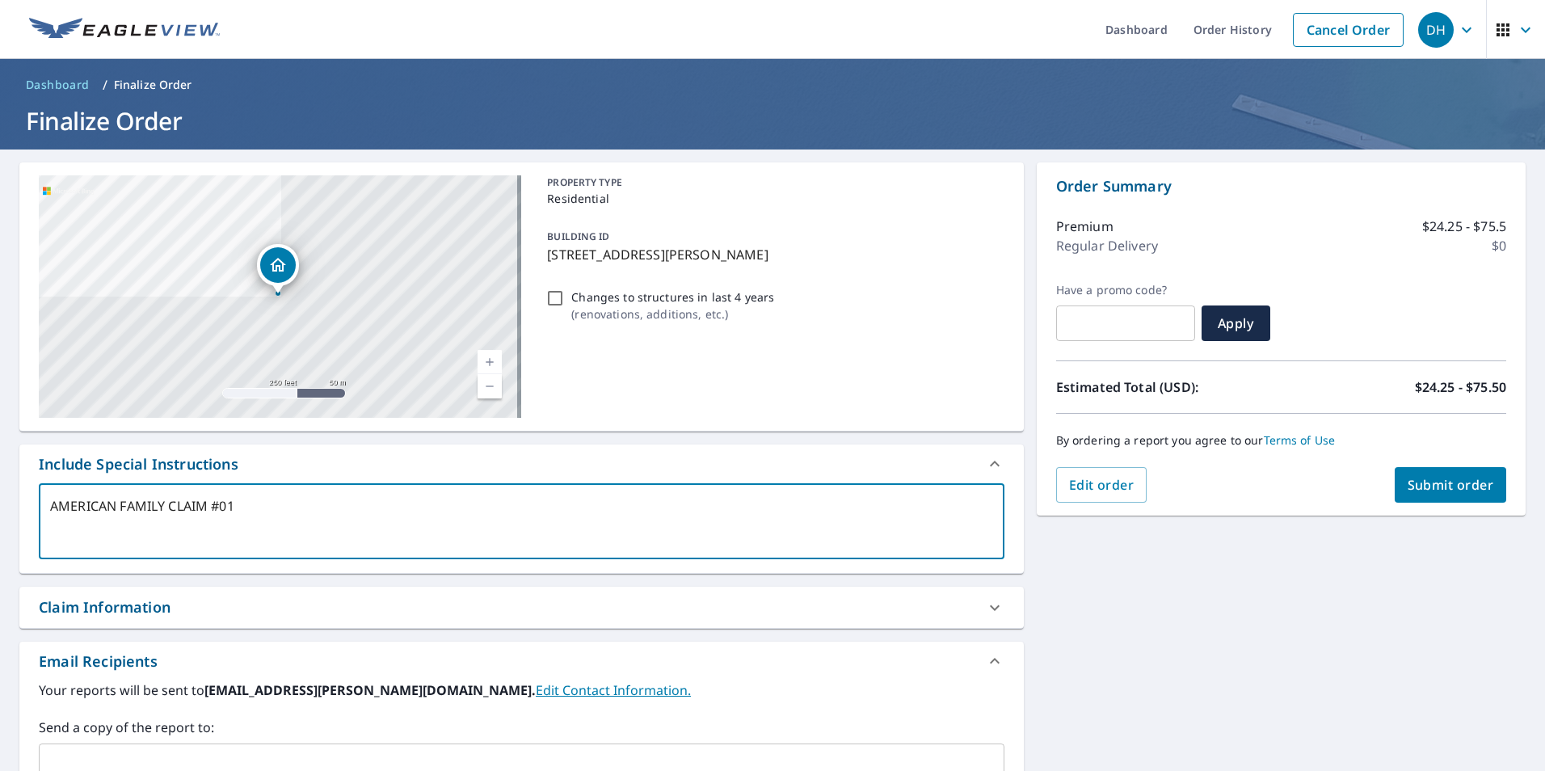
type textarea "x"
checkbox input "true"
type textarea "AMERICAN FAMILY CLAIM #0100"
type textarea "x"
checkbox input "true"
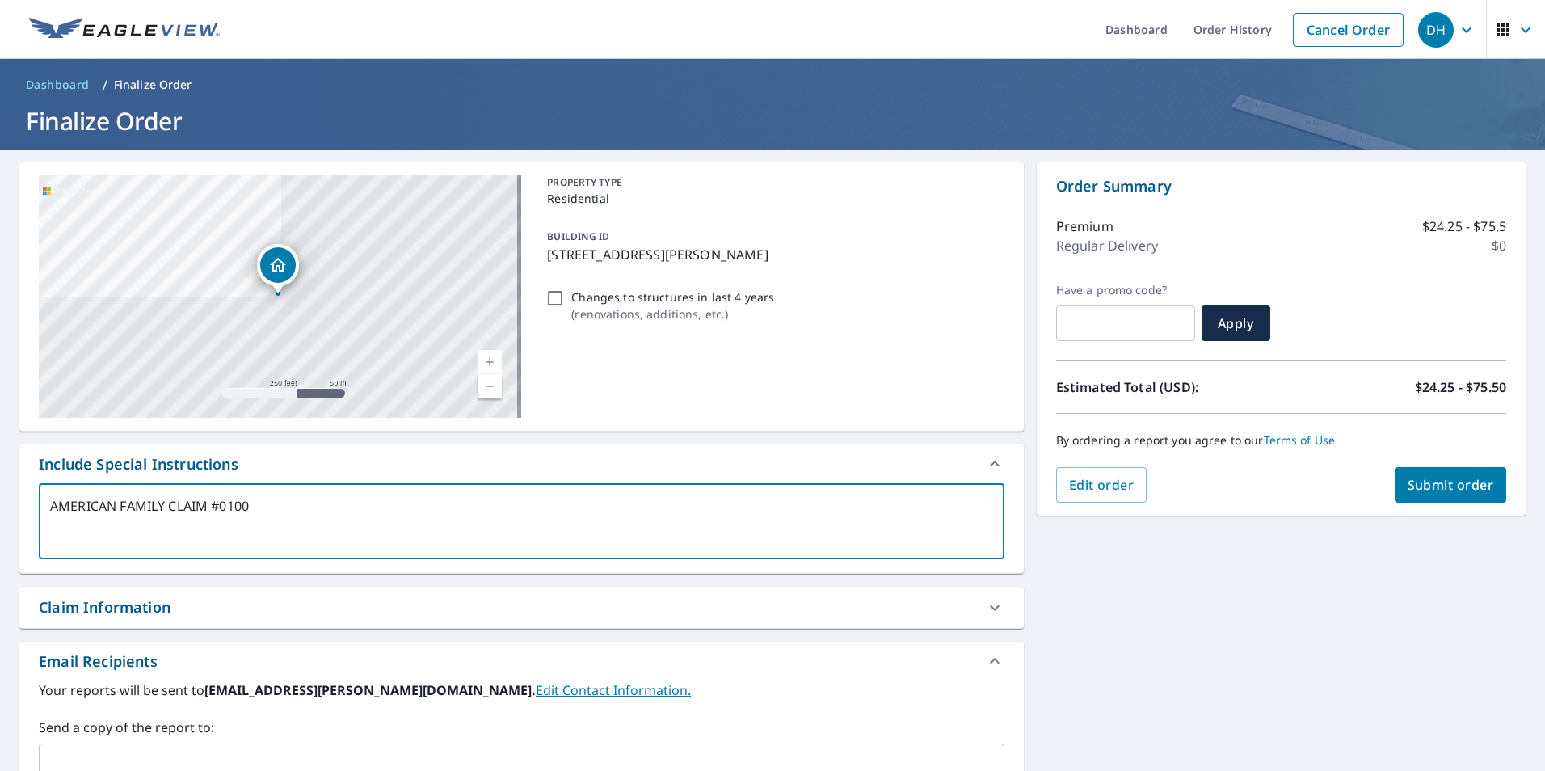
type textarea "AMERICAN FAMILY CLAIM #01009"
type textarea "x"
checkbox input "true"
type textarea "AMERICAN FAMILY CLAIM #010092"
type textarea "x"
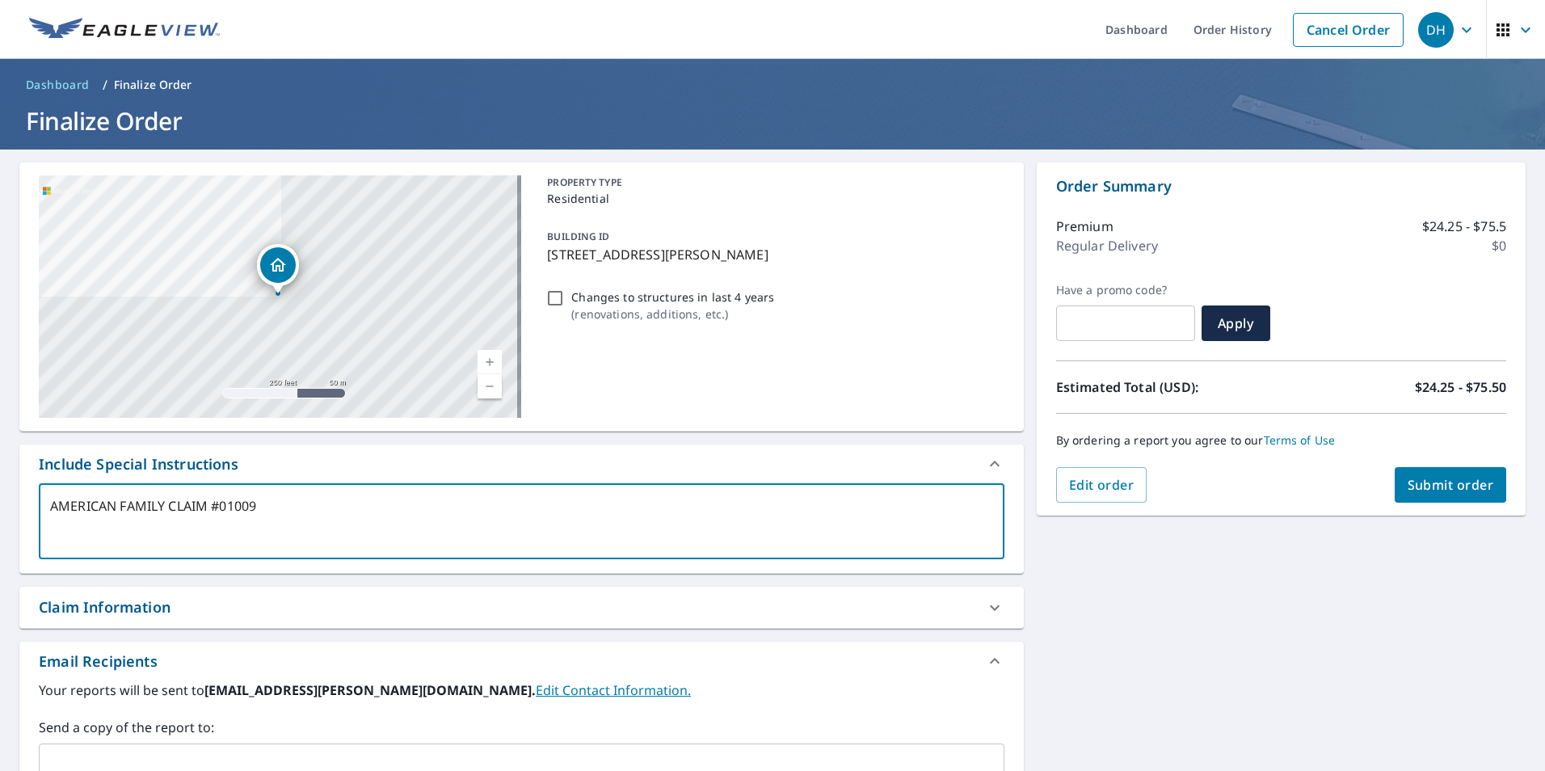
checkbox input "true"
type textarea "AMERICAN FAMILY CLAIM #0100928"
type textarea "x"
checkbox input "true"
type textarea "AMERICAN FAMILY CLAIM #01009289"
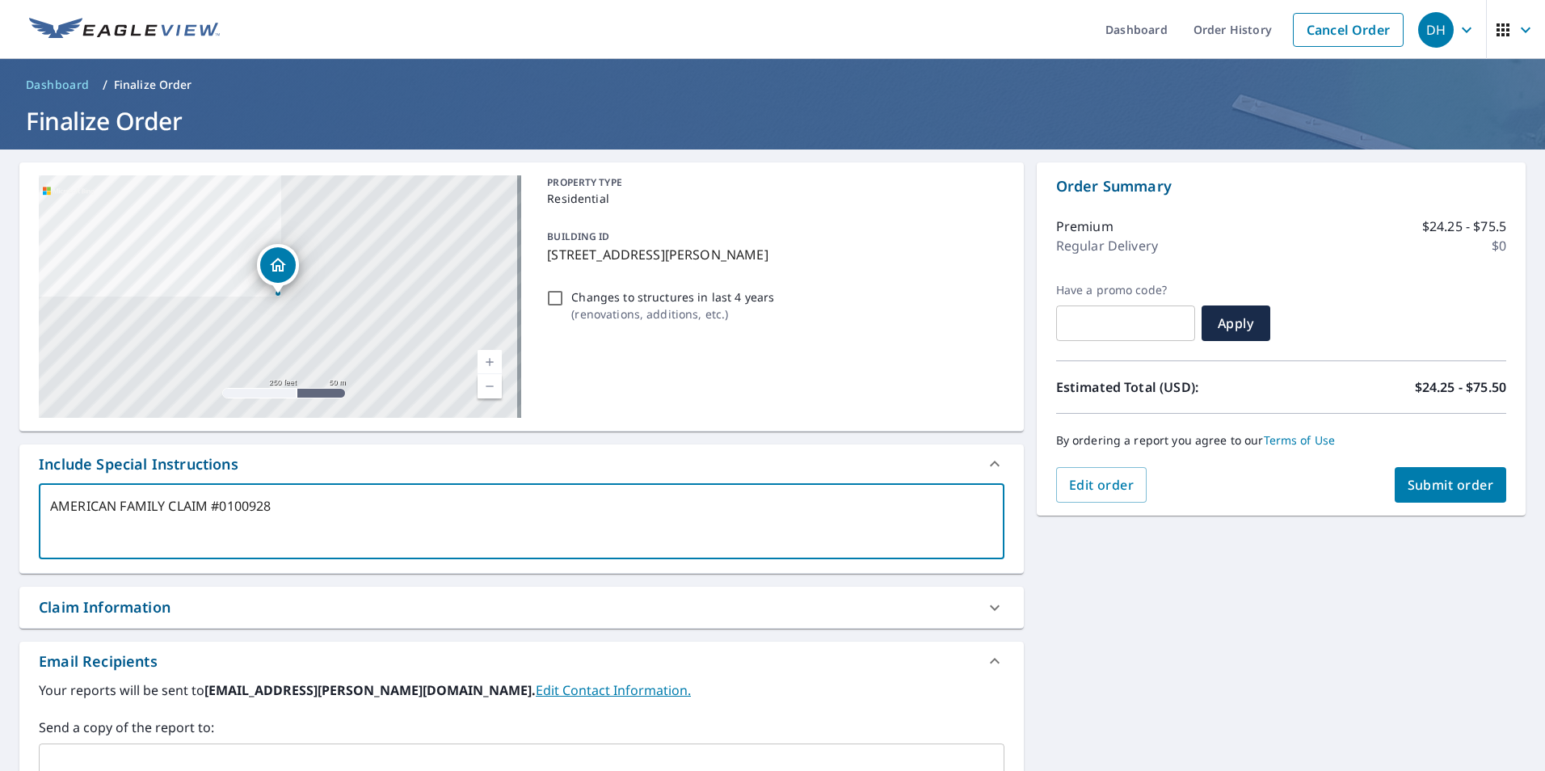
type textarea "x"
checkbox input "true"
type textarea "AMERICAN FAMILY CLAIM #010092894"
type textarea "x"
checkbox input "true"
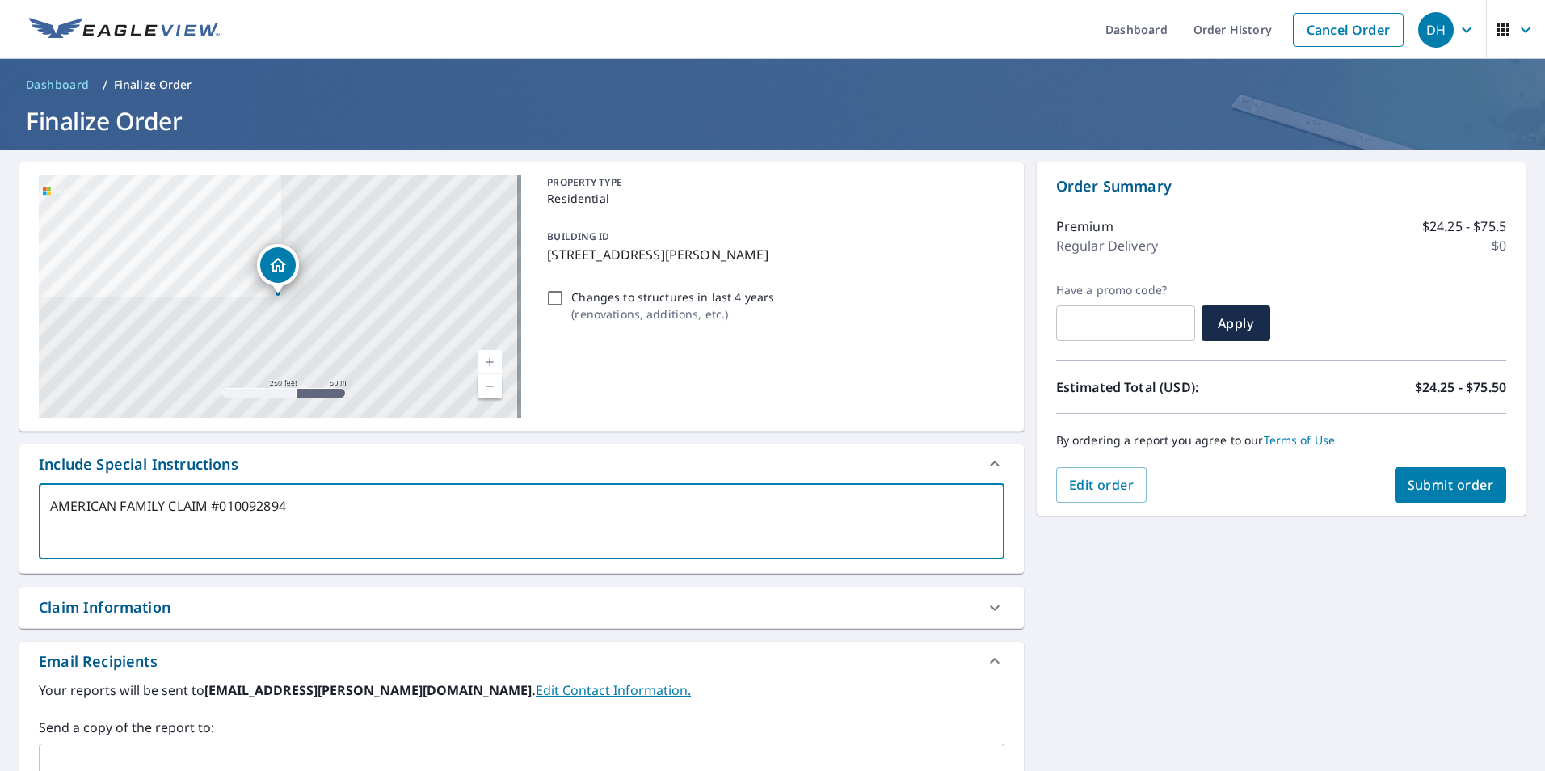
type textarea "AMERICAN FAMILY CLAIM #0100928944"
type textarea "x"
checkbox input "true"
type textarea "AMERICAN FAMILY CLAIM #01009289446"
type textarea "x"
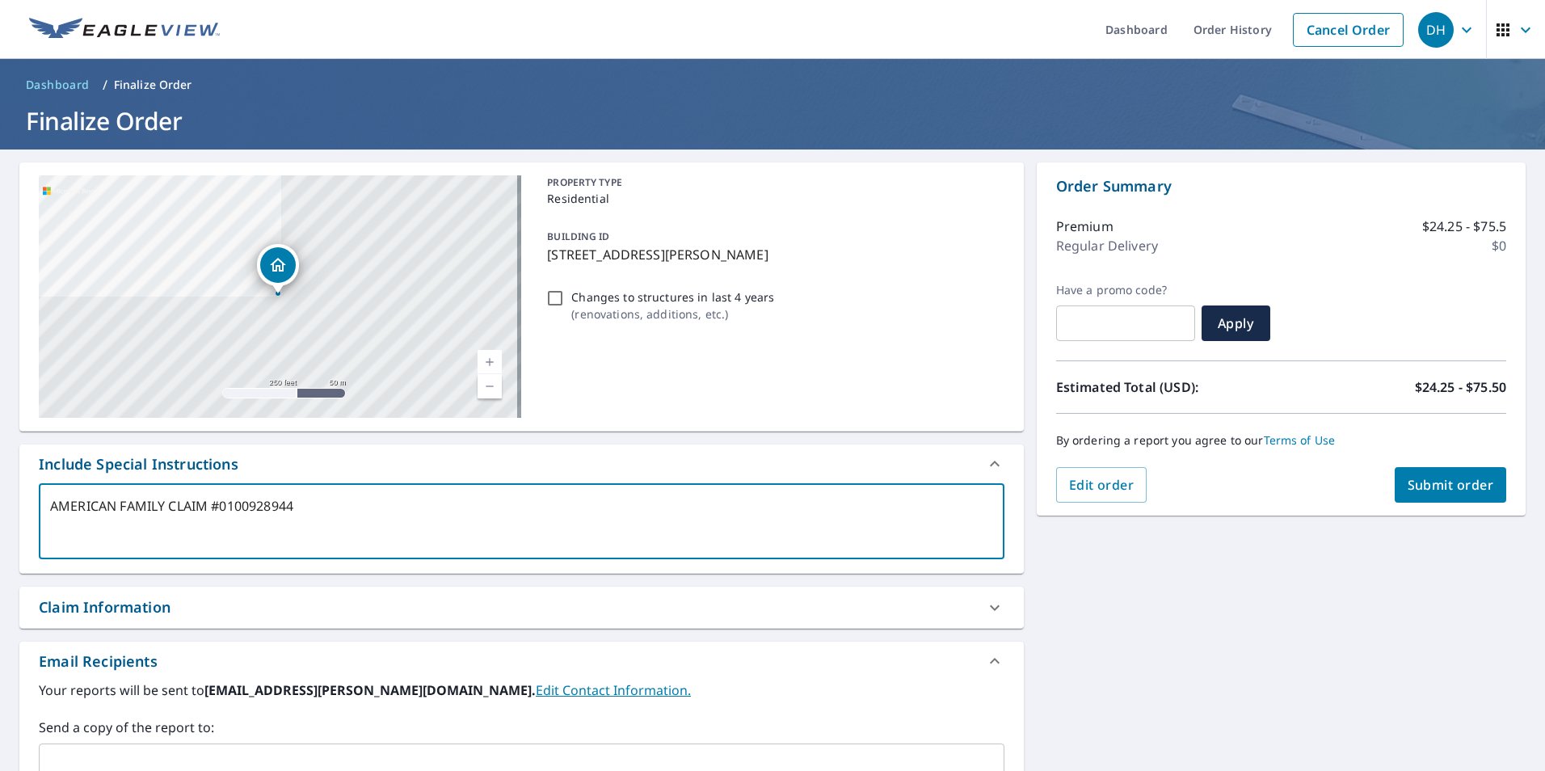
checkbox input "true"
drag, startPoint x: 311, startPoint y: 509, endPoint x: 40, endPoint y: 507, distance: 271.4
click at [40, 507] on div "AMERICAN FAMILY CLAIM #01009289446 x ​" at bounding box center [521, 521] width 965 height 76
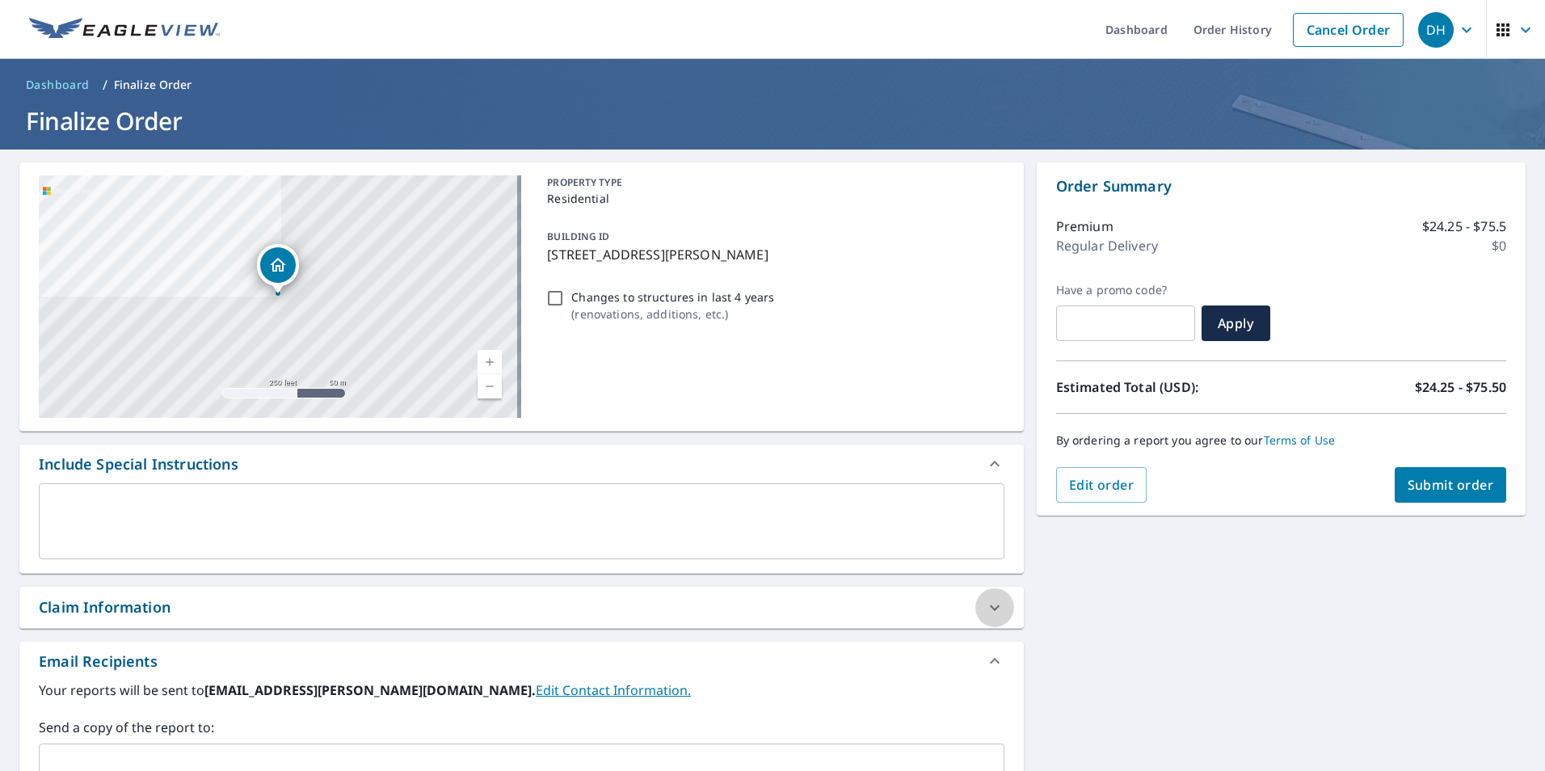
click at [985, 609] on icon at bounding box center [994, 607] width 19 height 19
checkbox input "true"
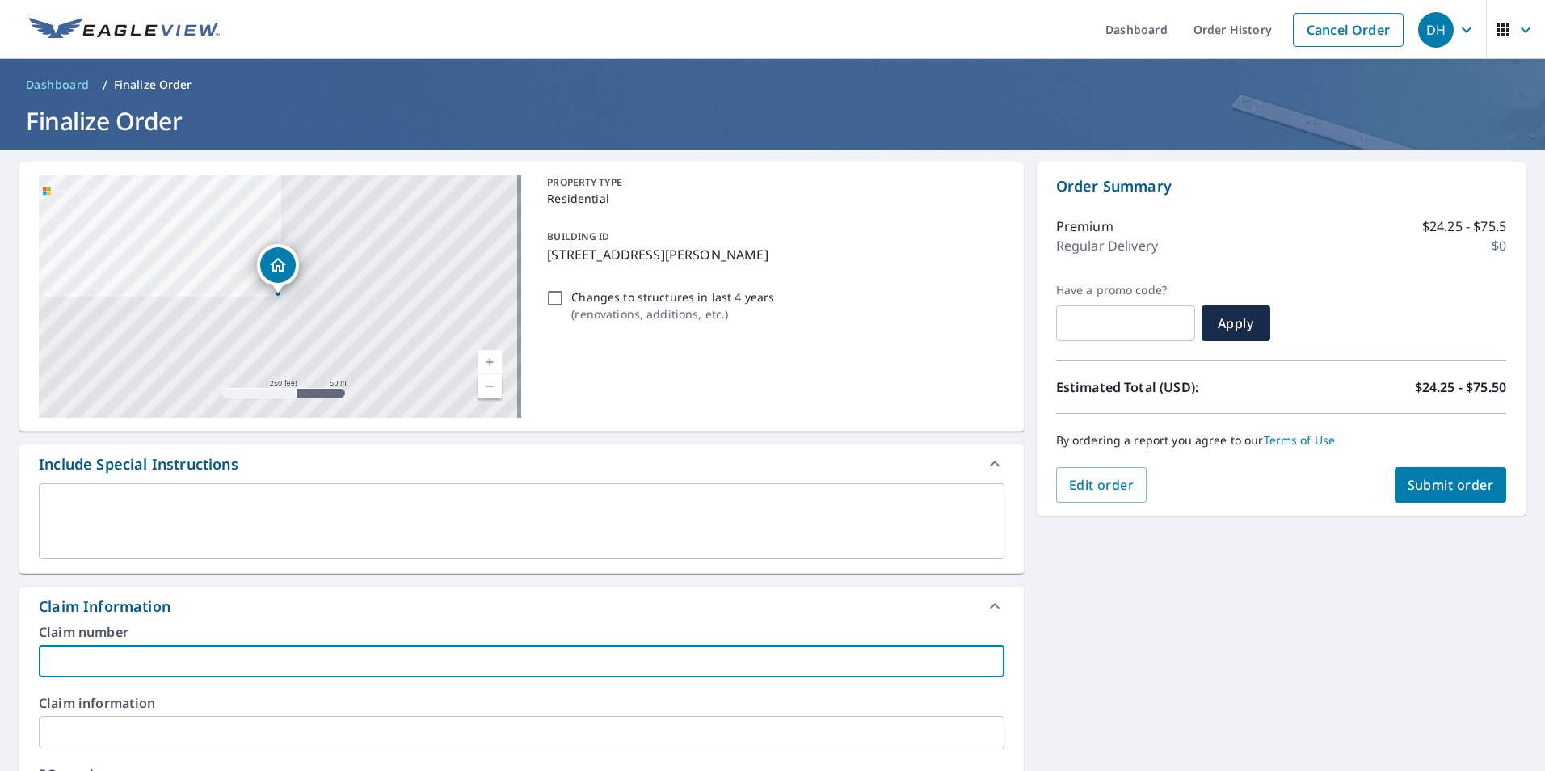
click at [269, 651] on input "text" at bounding box center [521, 661] width 965 height 32
paste input "AMERICAN FAMILY CLAIM #01009289446"
type input "AMERICAN FAMILY CLAIM #01009289446"
checkbox input "true"
type input "AMERICAN FAMILY CLAIM #01009289446"
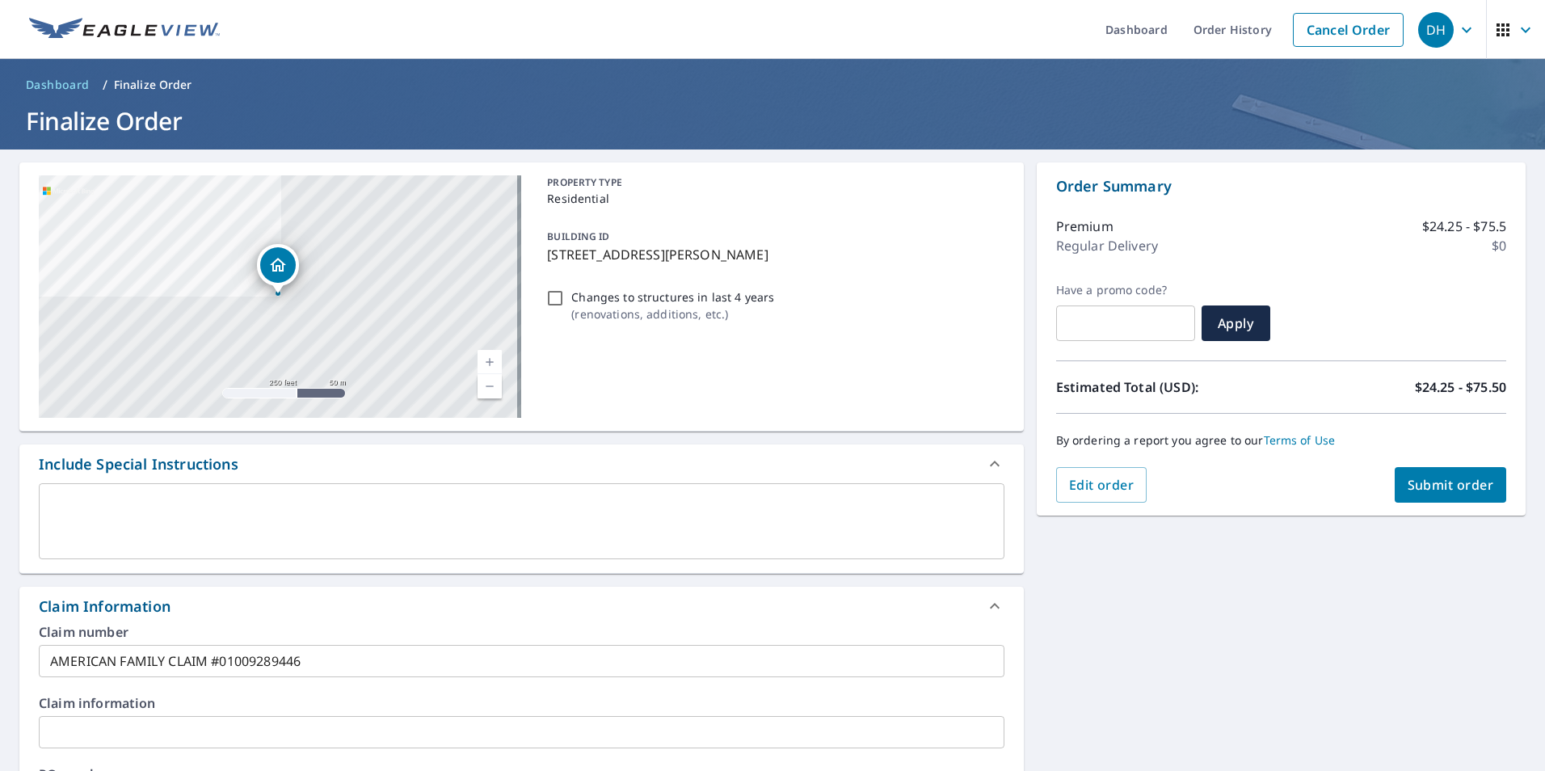
click at [1075, 660] on div "[STREET_ADDRESS][PERSON_NAME] Aerial Road A standard road map Aerial A detailed…" at bounding box center [772, 745] width 1545 height 1192
click at [1431, 485] on span "Submit order" at bounding box center [1450, 485] width 86 height 18
checkbox input "true"
